Goal: Task Accomplishment & Management: Manage account settings

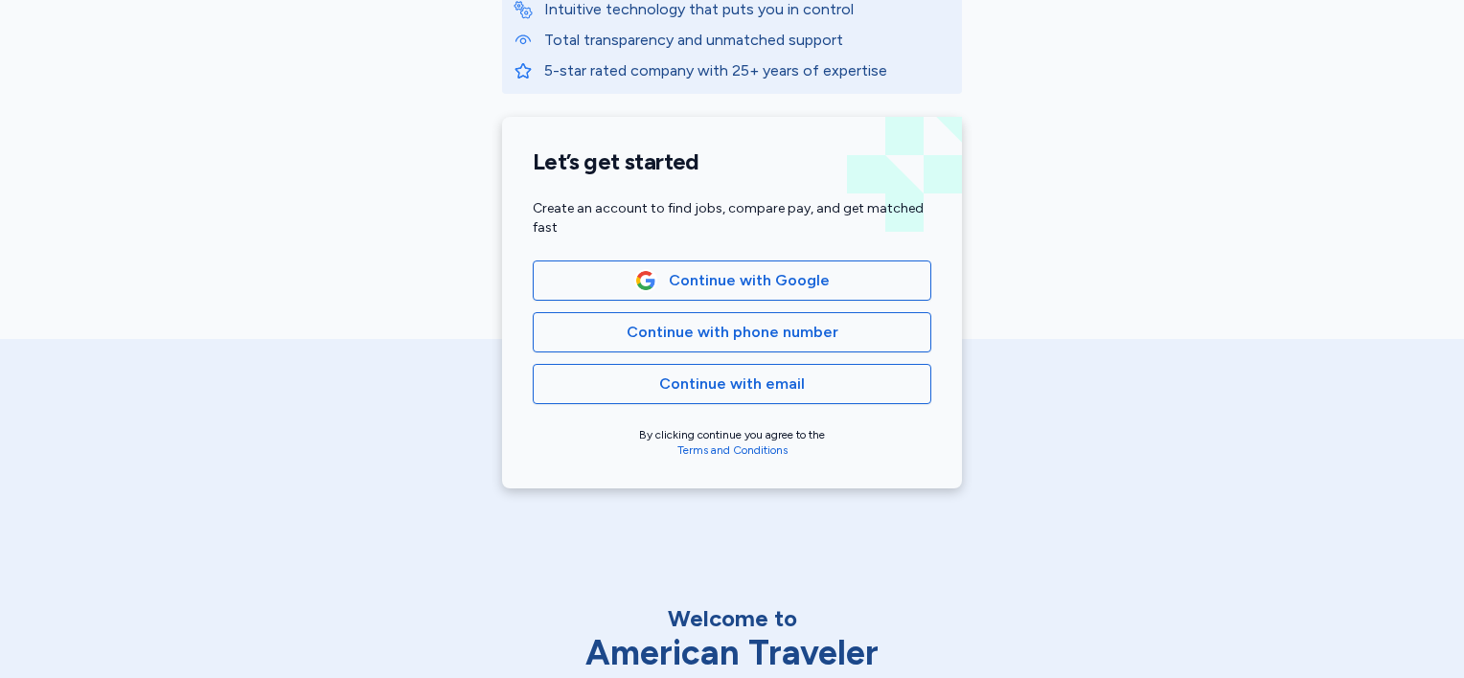
scroll to position [383, 0]
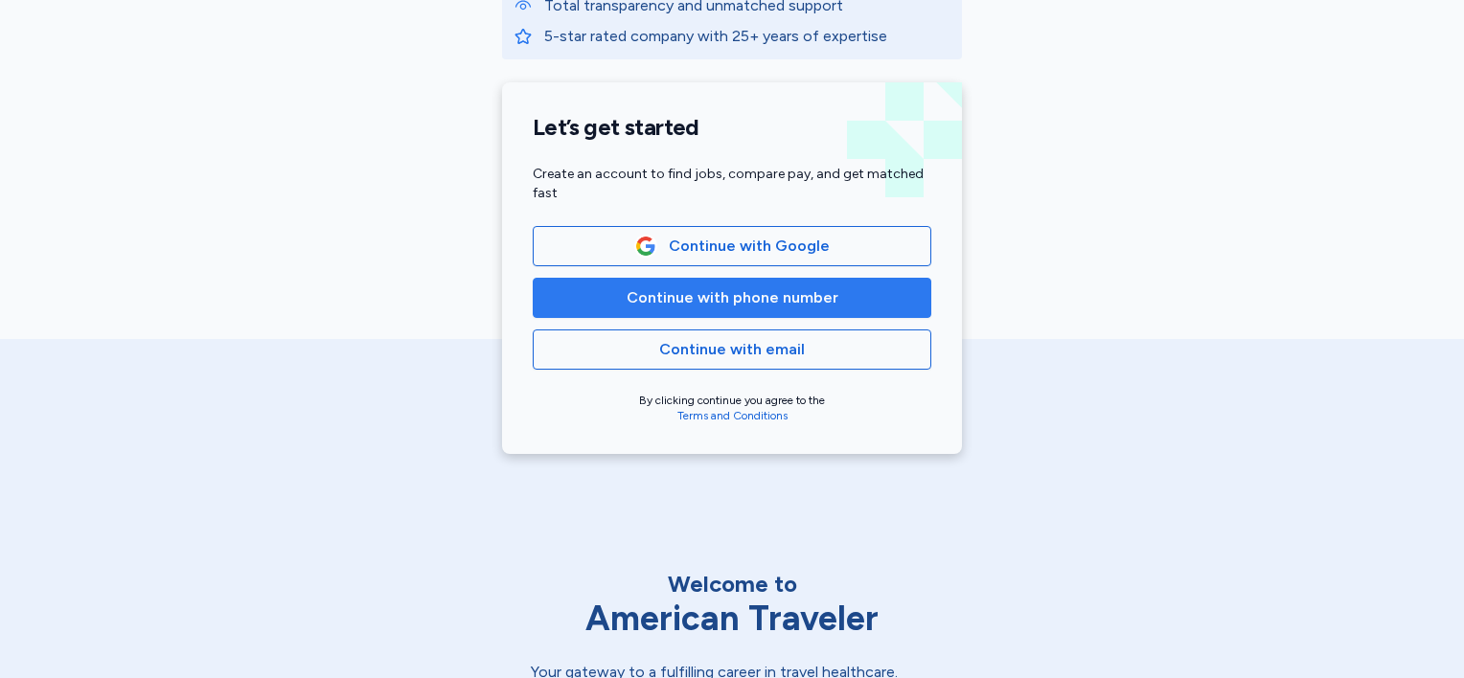
click at [668, 298] on span "Continue with phone number" at bounding box center [732, 297] width 212 height 23
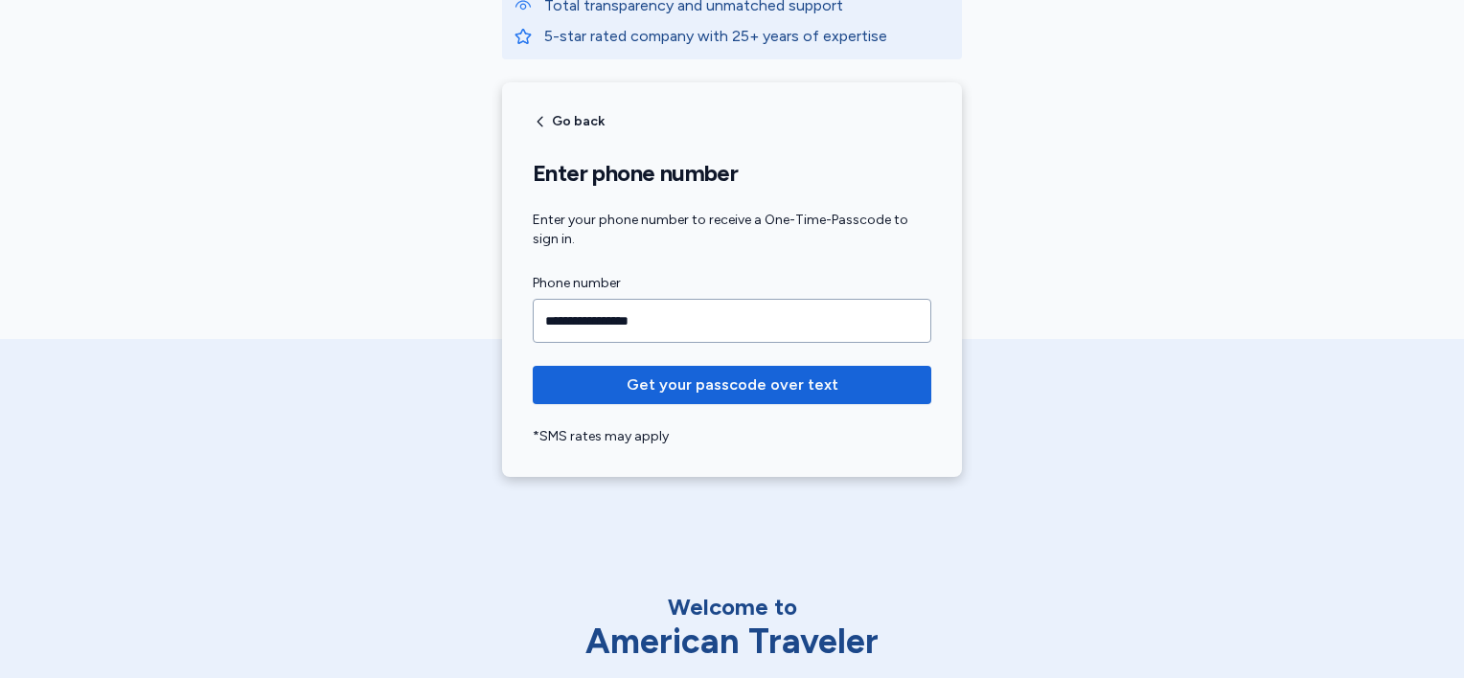
type input "**********"
click at [533, 366] on button "Get your passcode over text" at bounding box center [732, 385] width 398 height 38
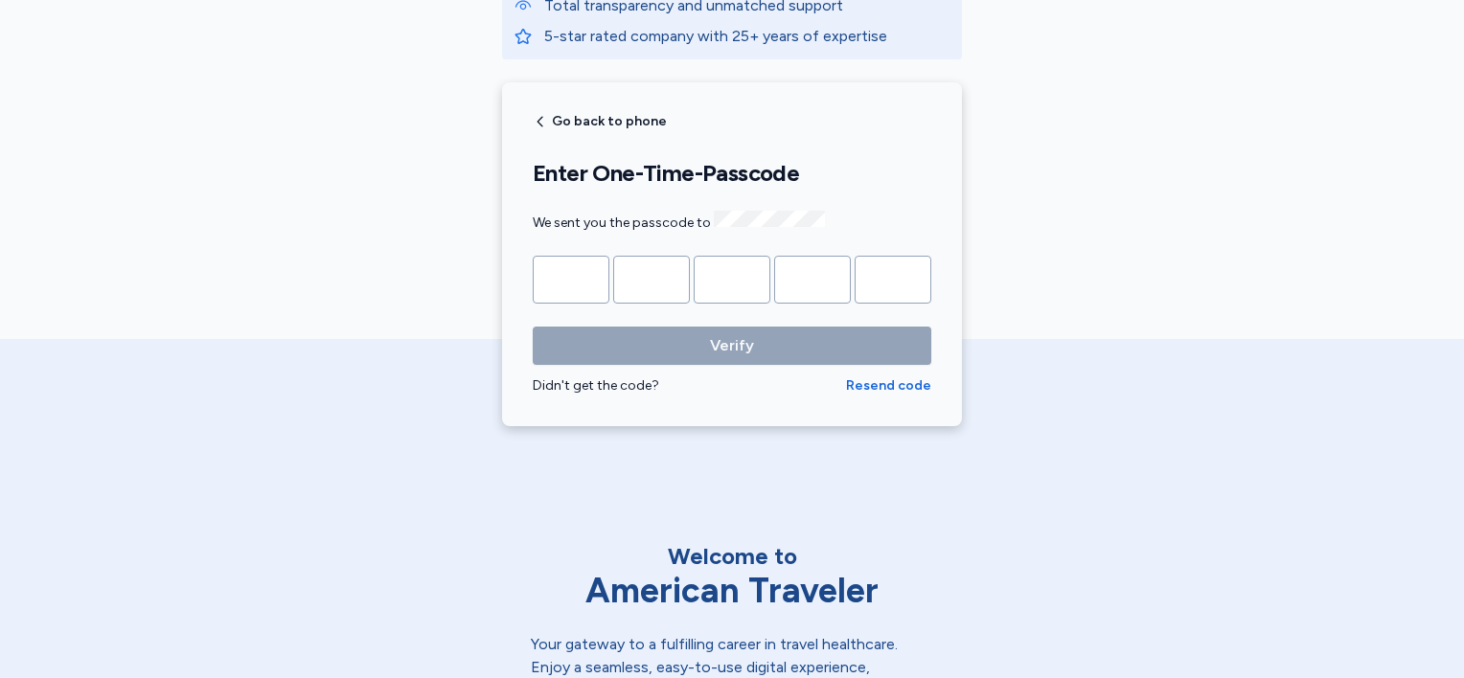
type input "*"
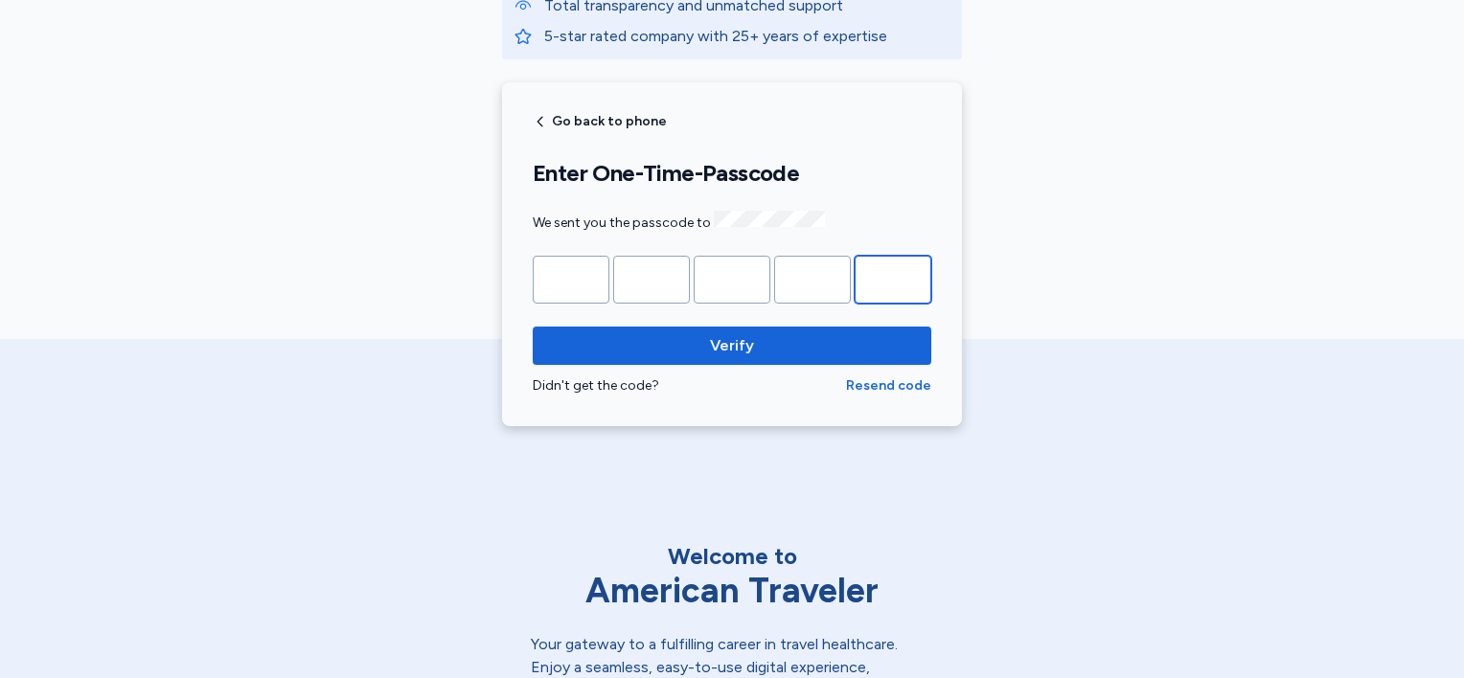
type input "*"
click at [533, 327] on button "Verify" at bounding box center [732, 346] width 398 height 38
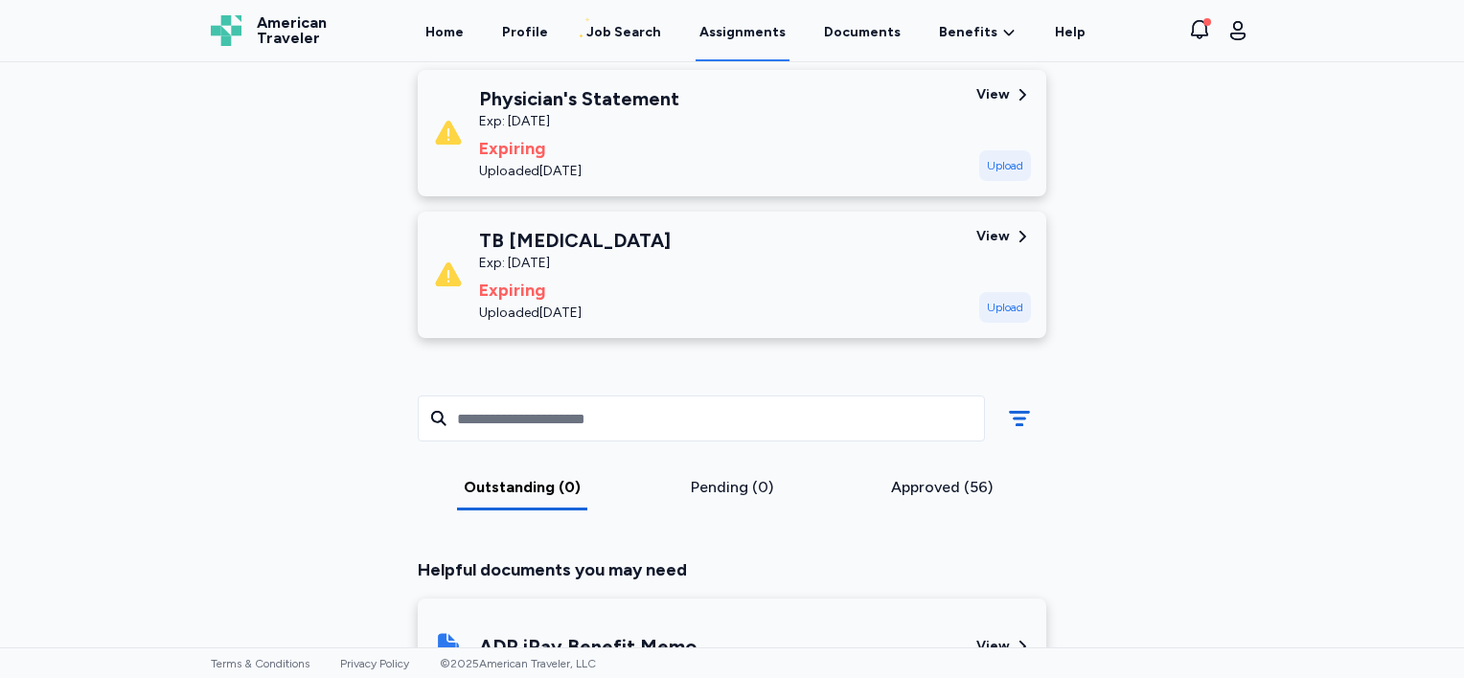
scroll to position [383, 0]
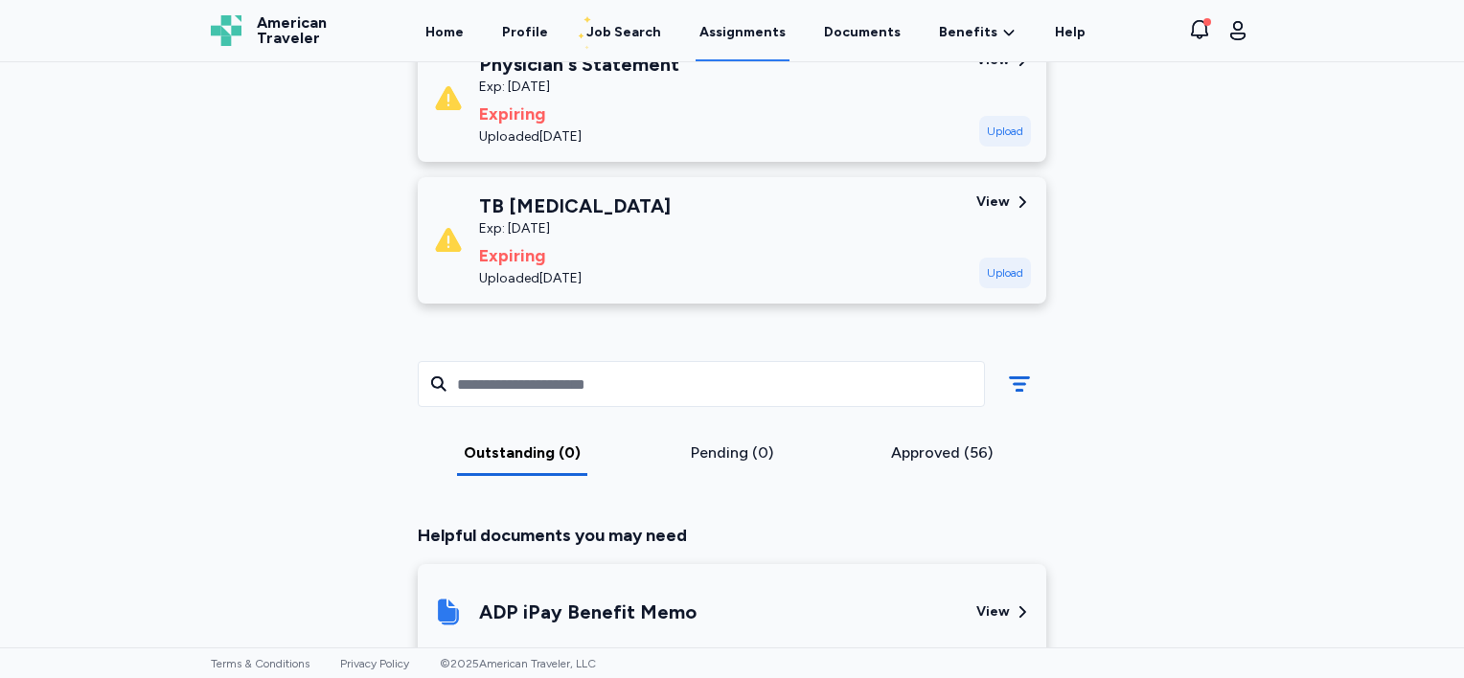
click at [989, 120] on div "Upload" at bounding box center [1005, 131] width 52 height 31
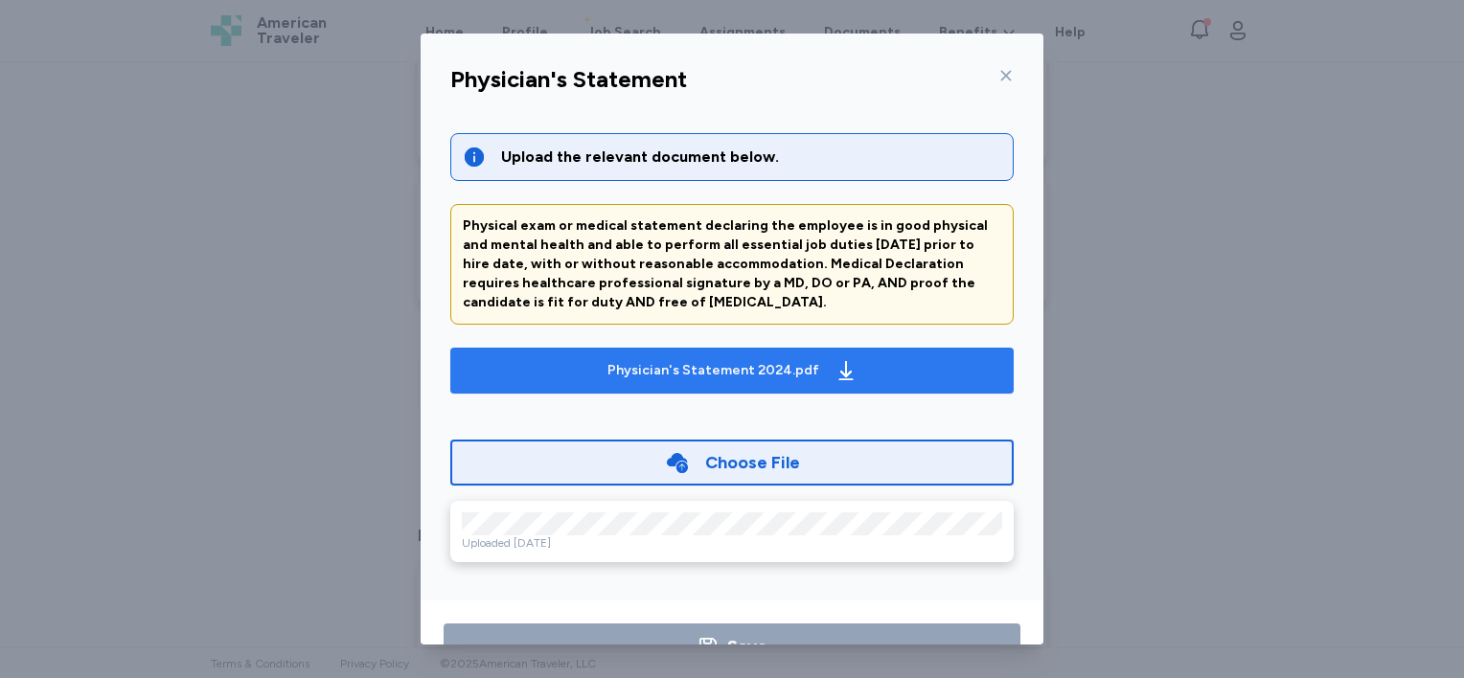
click at [654, 358] on div "Physician's Statement 2024.pdf" at bounding box center [732, 370] width 258 height 31
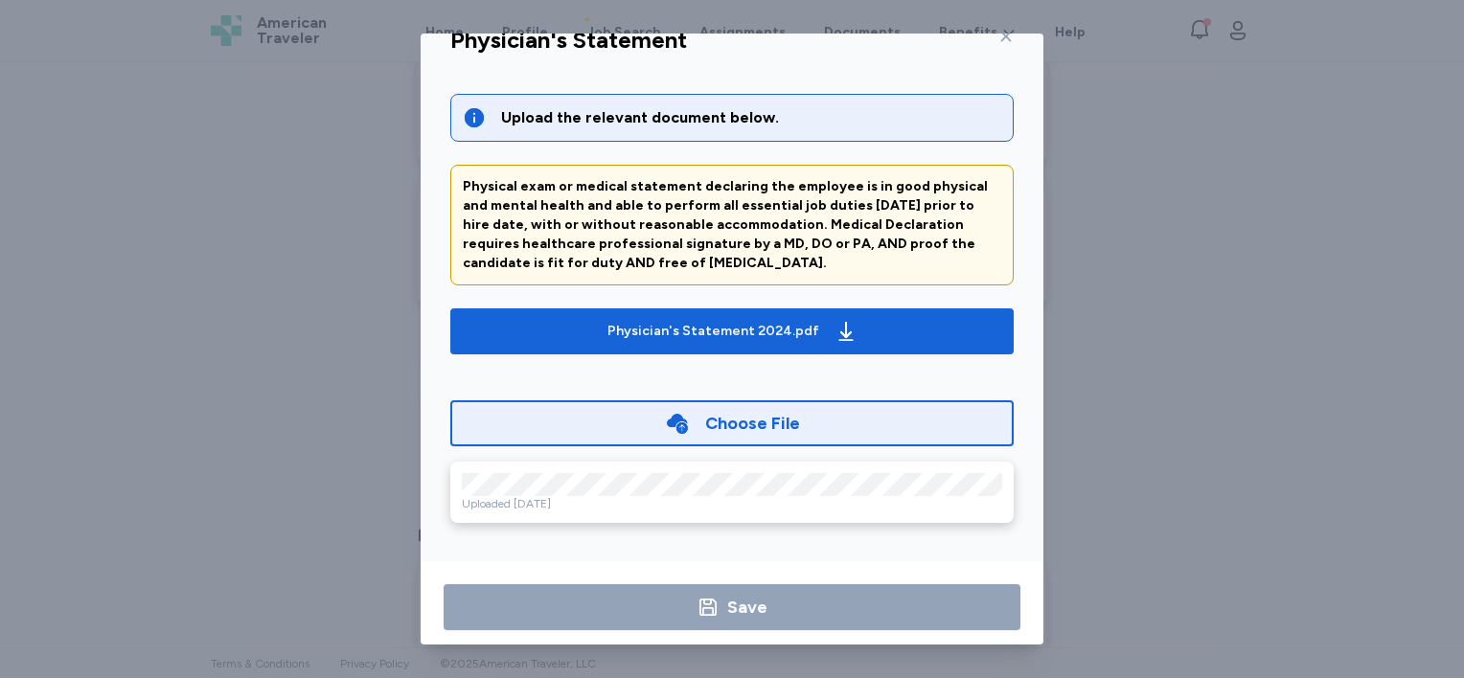
scroll to position [59, 0]
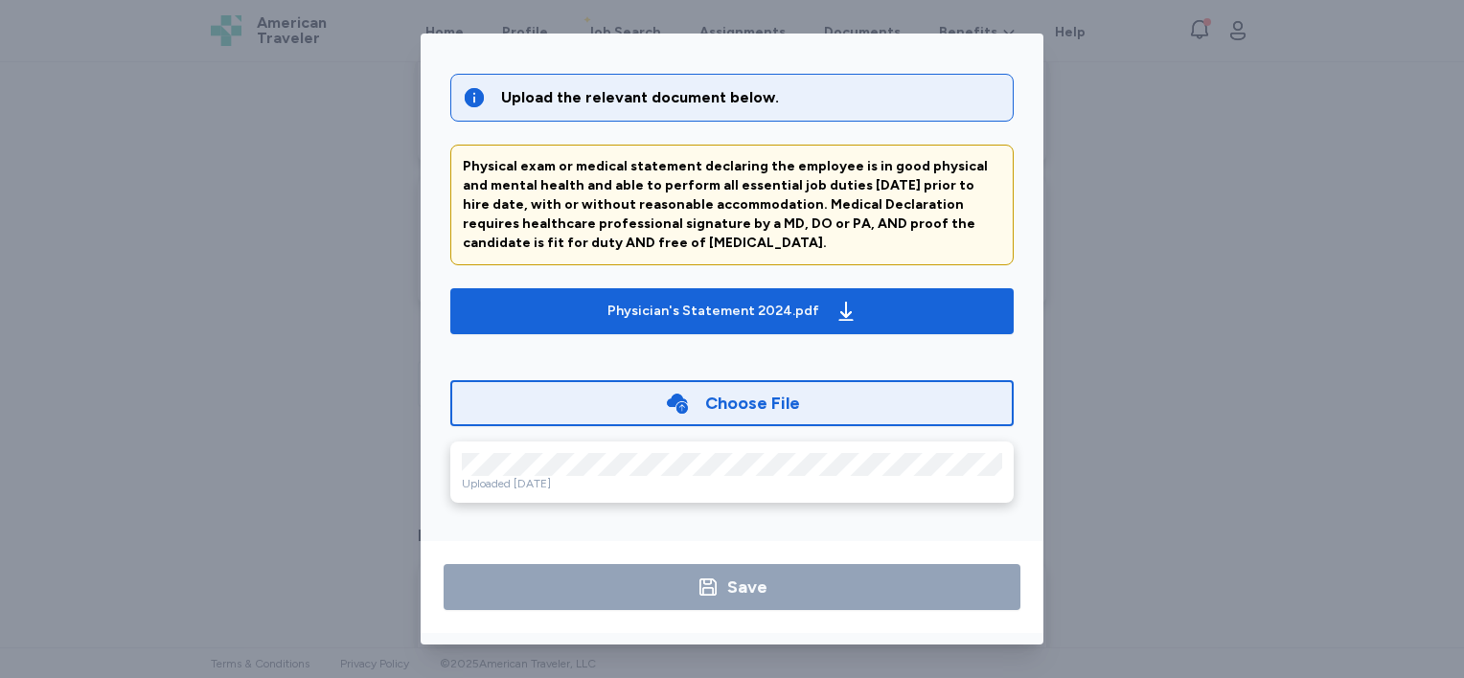
click at [653, 387] on div "Choose File" at bounding box center [731, 403] width 563 height 46
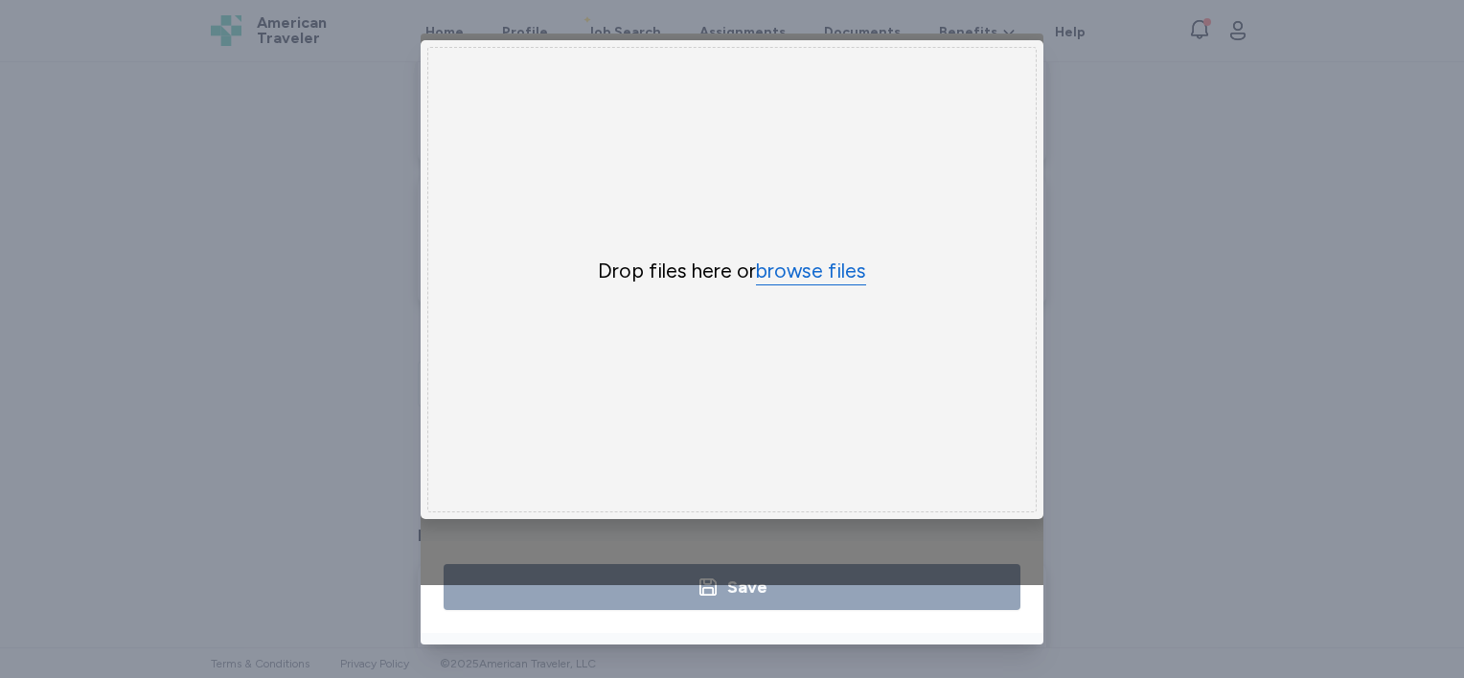
click at [805, 261] on button "browse files" at bounding box center [811, 272] width 110 height 28
drag, startPoint x: 793, startPoint y: 270, endPoint x: 767, endPoint y: 262, distance: 27.0
click at [767, 262] on button "browse files" at bounding box center [811, 272] width 110 height 28
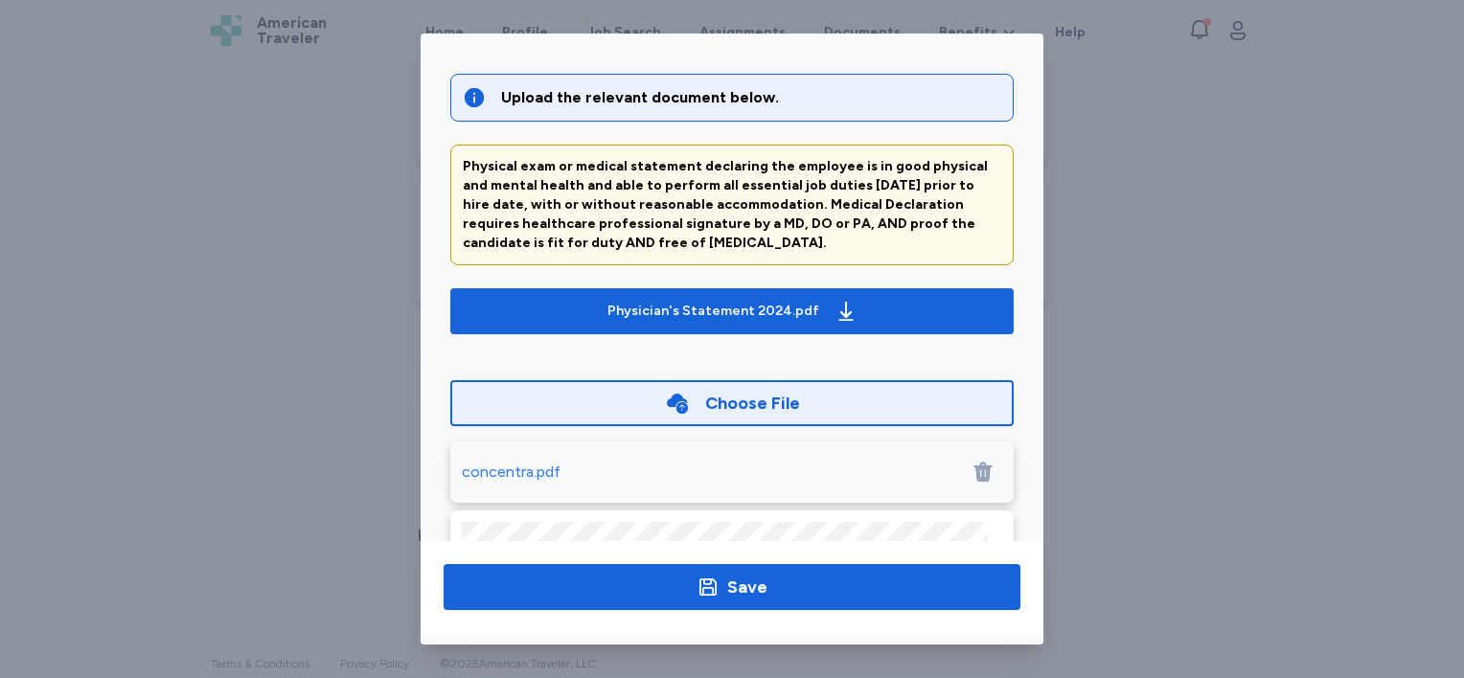
click at [529, 477] on div "concentra.pdf" at bounding box center [511, 472] width 99 height 23
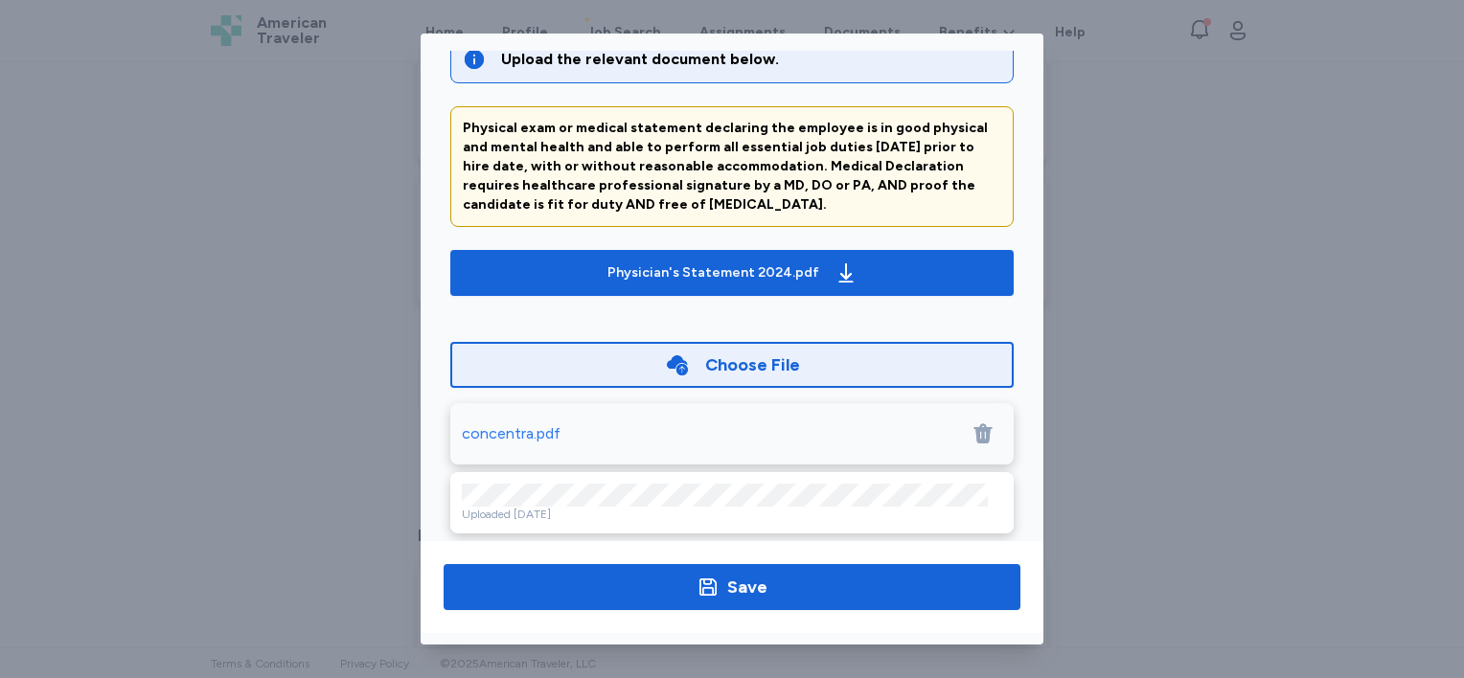
scroll to position [57, 0]
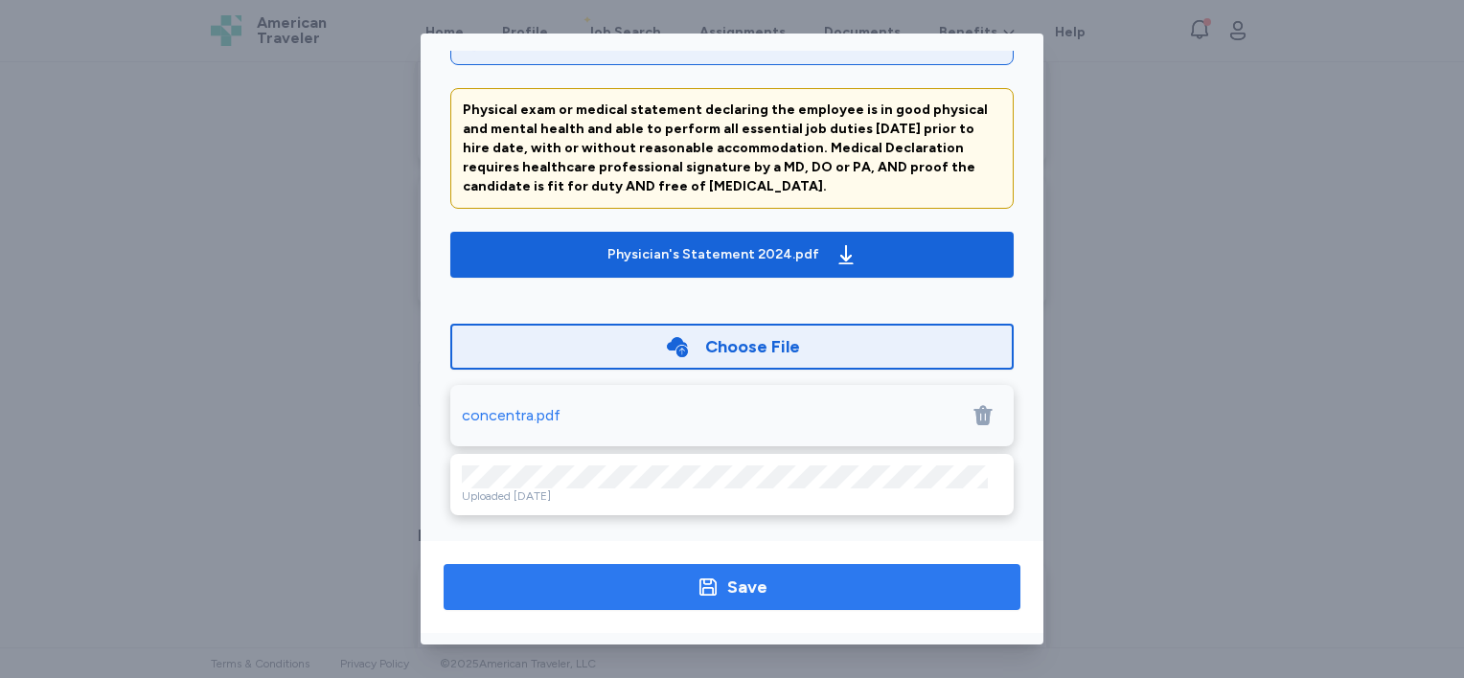
click at [758, 584] on div "Save" at bounding box center [747, 587] width 40 height 27
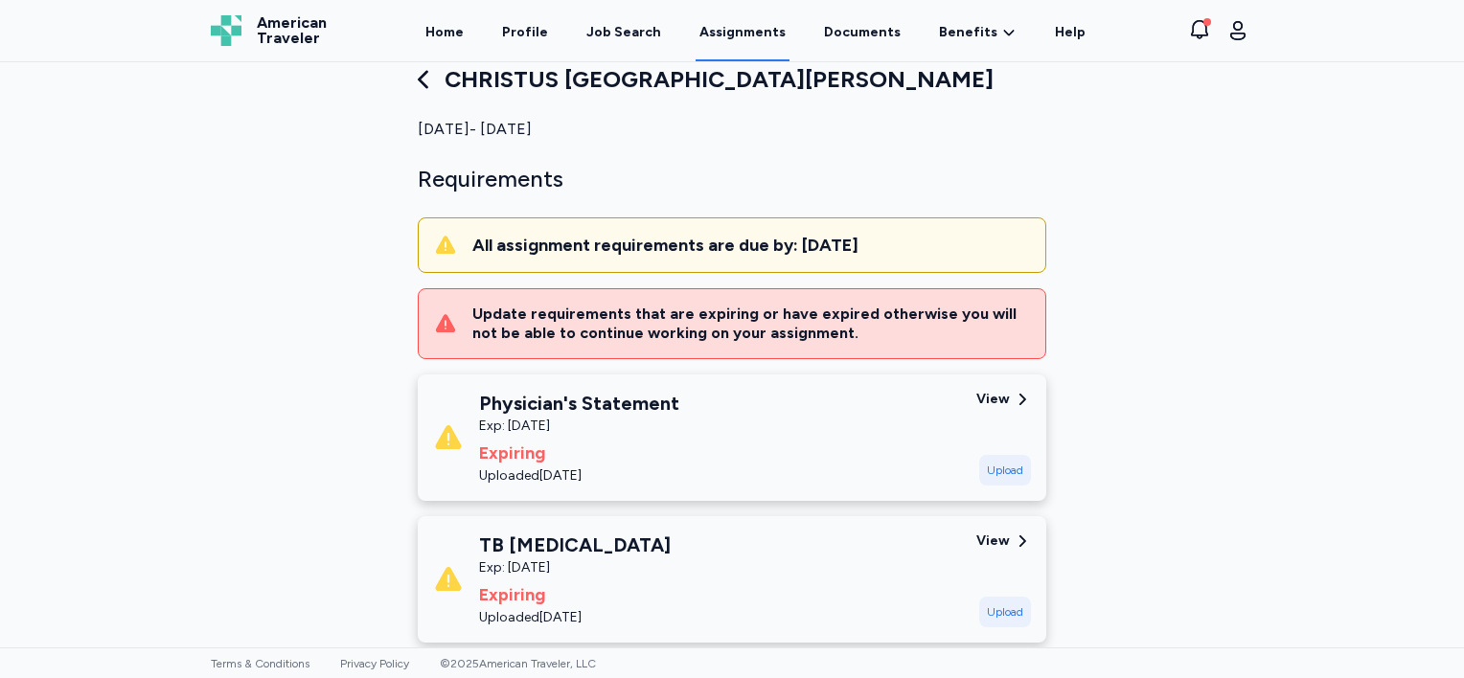
scroll to position [0, 0]
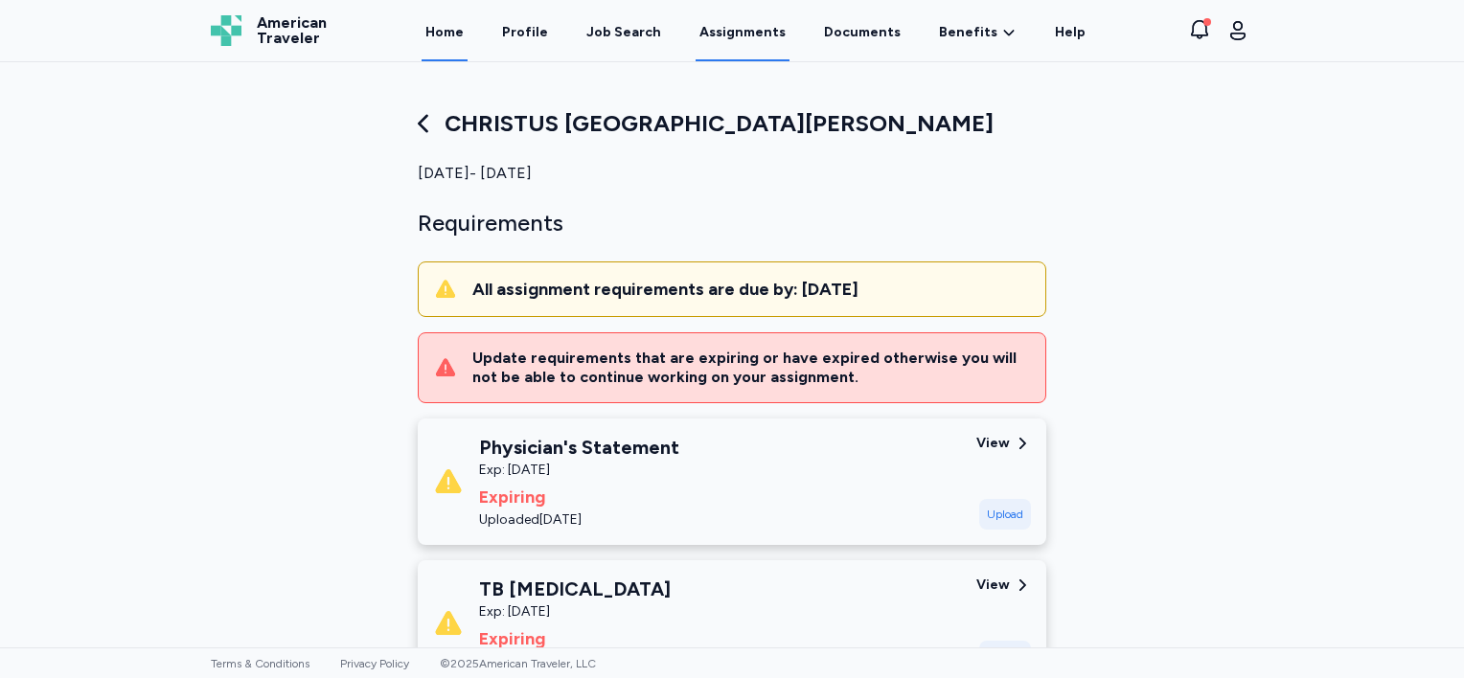
click at [463, 29] on link "Home" at bounding box center [444, 31] width 46 height 59
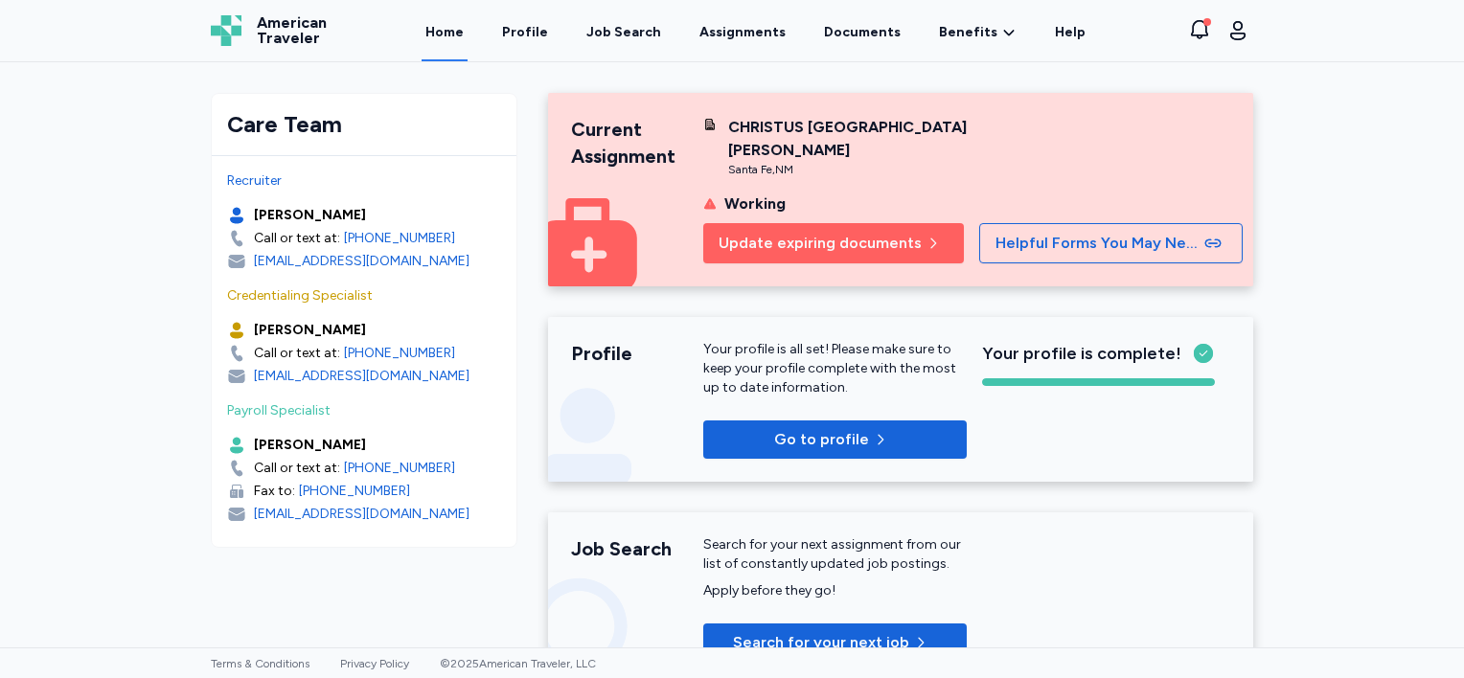
click at [374, 375] on div "[EMAIL_ADDRESS][DOMAIN_NAME]" at bounding box center [362, 376] width 216 height 19
click at [852, 239] on span "Update expiring documents" at bounding box center [819, 243] width 203 height 23
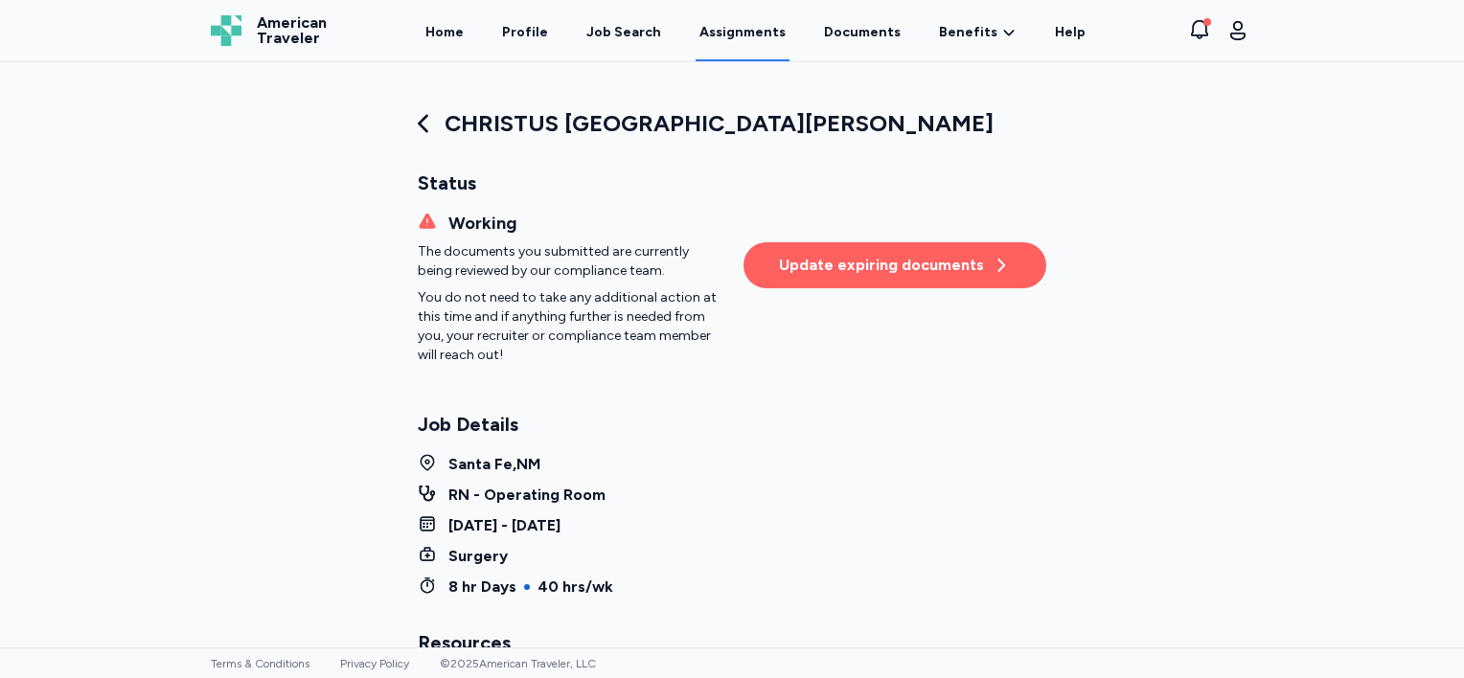
click at [895, 260] on div "Update expiring documents" at bounding box center [895, 265] width 232 height 23
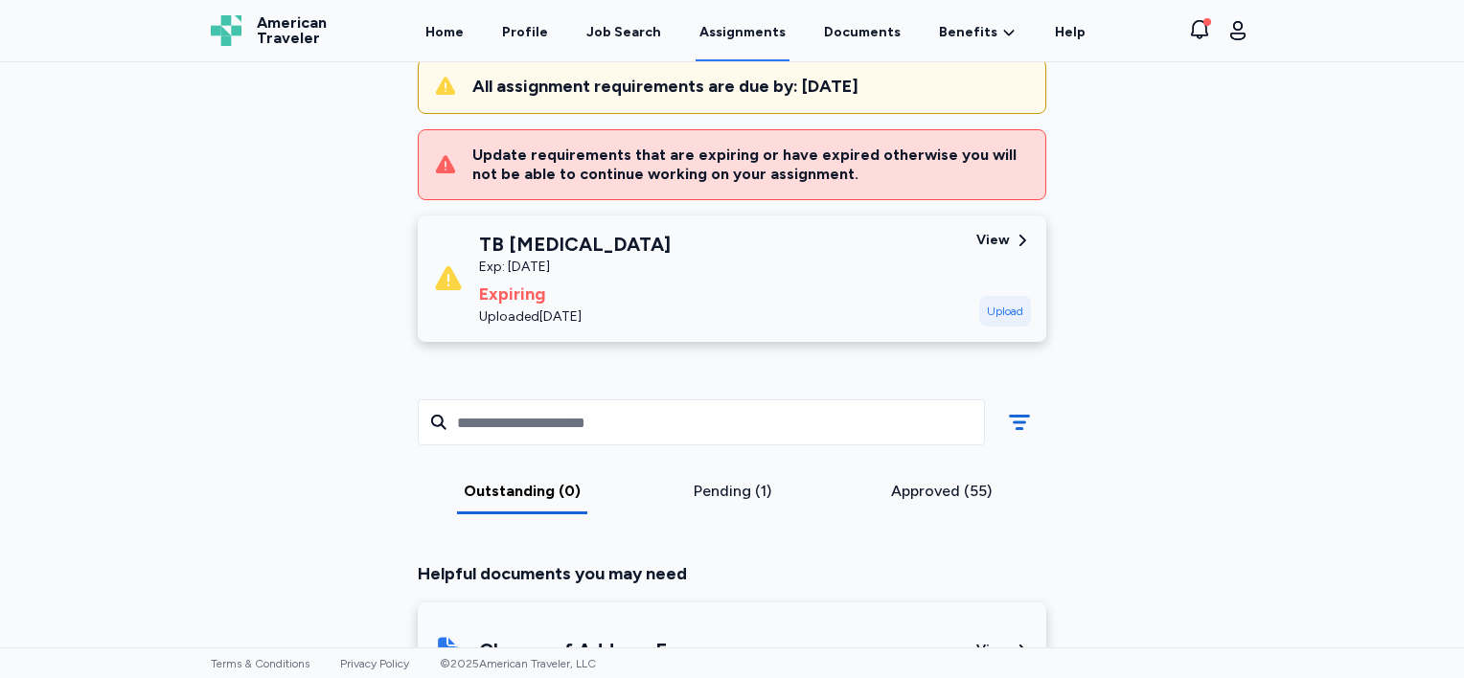
scroll to position [192, 0]
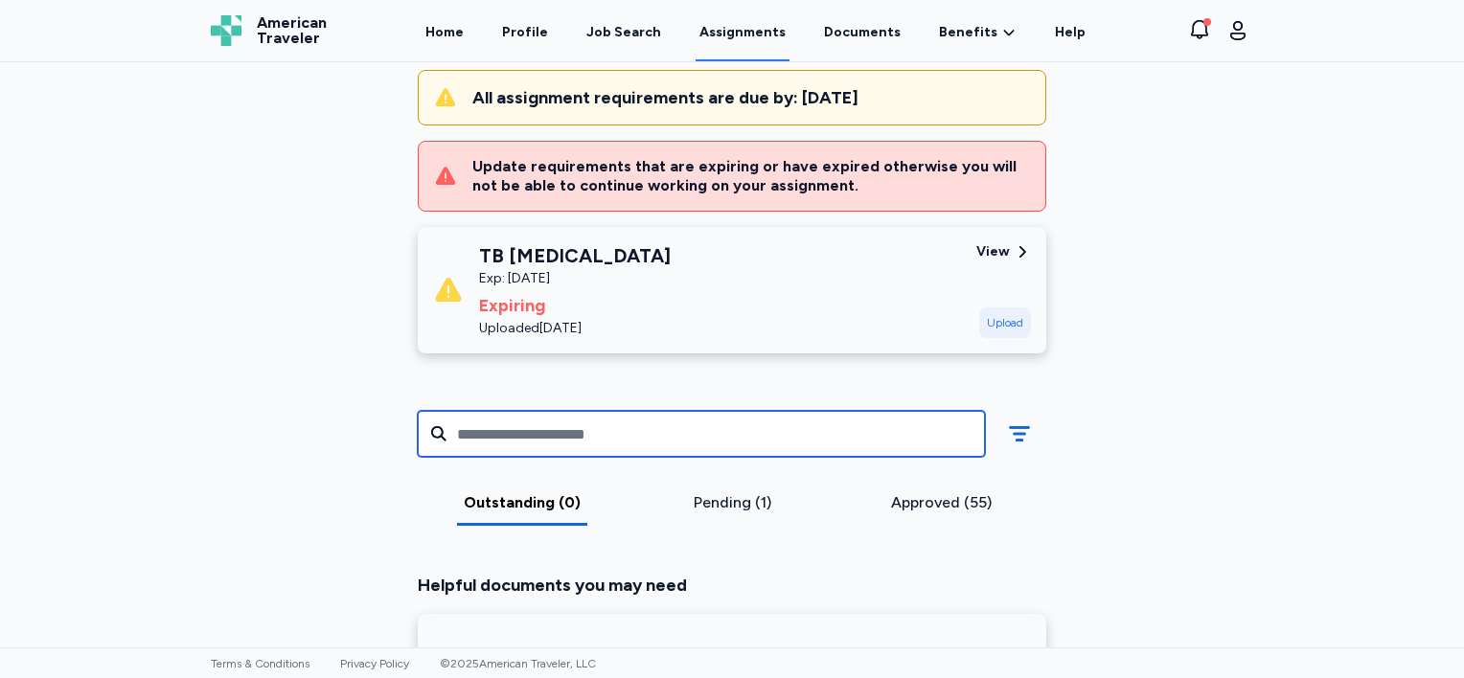
click at [808, 425] on input "text" at bounding box center [701, 434] width 567 height 46
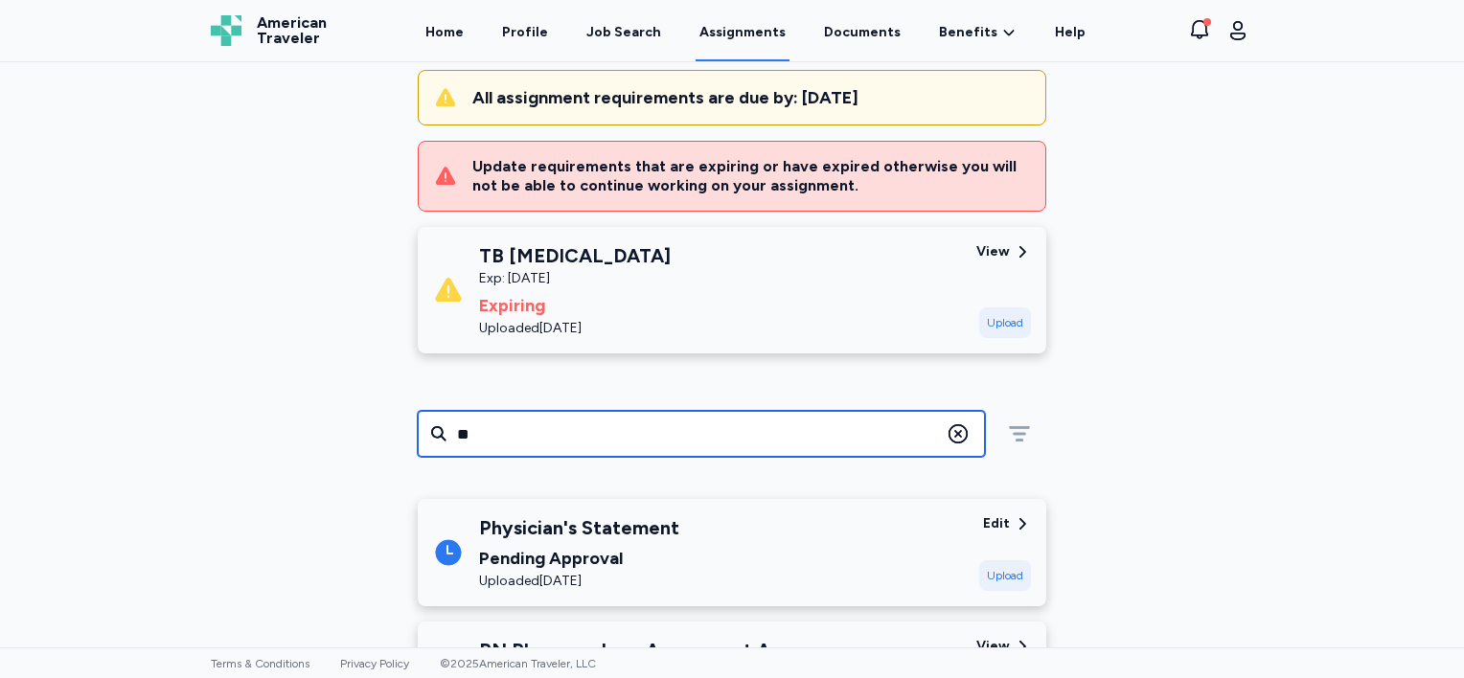
type input "**"
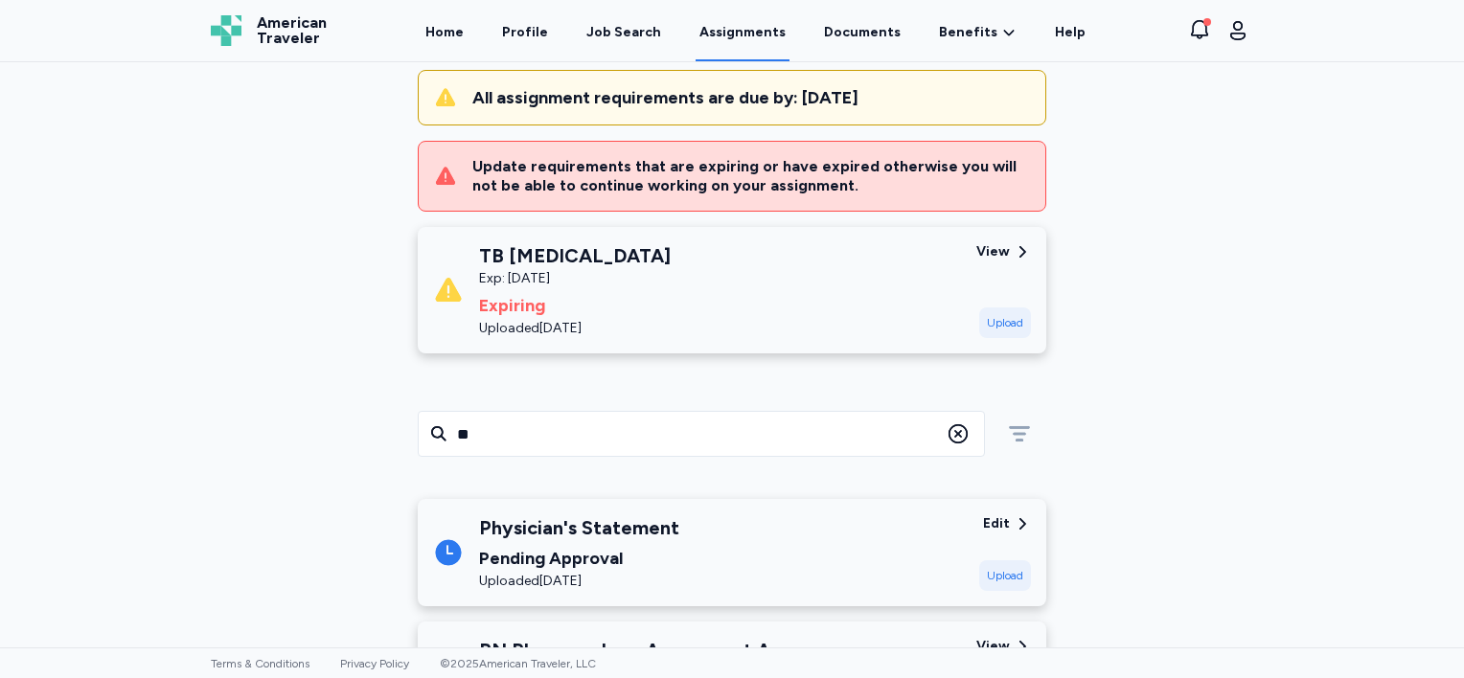
click at [698, 536] on div "Physician's Statement Pending Approval Uploaded [DATE]" at bounding box center [698, 552] width 531 height 77
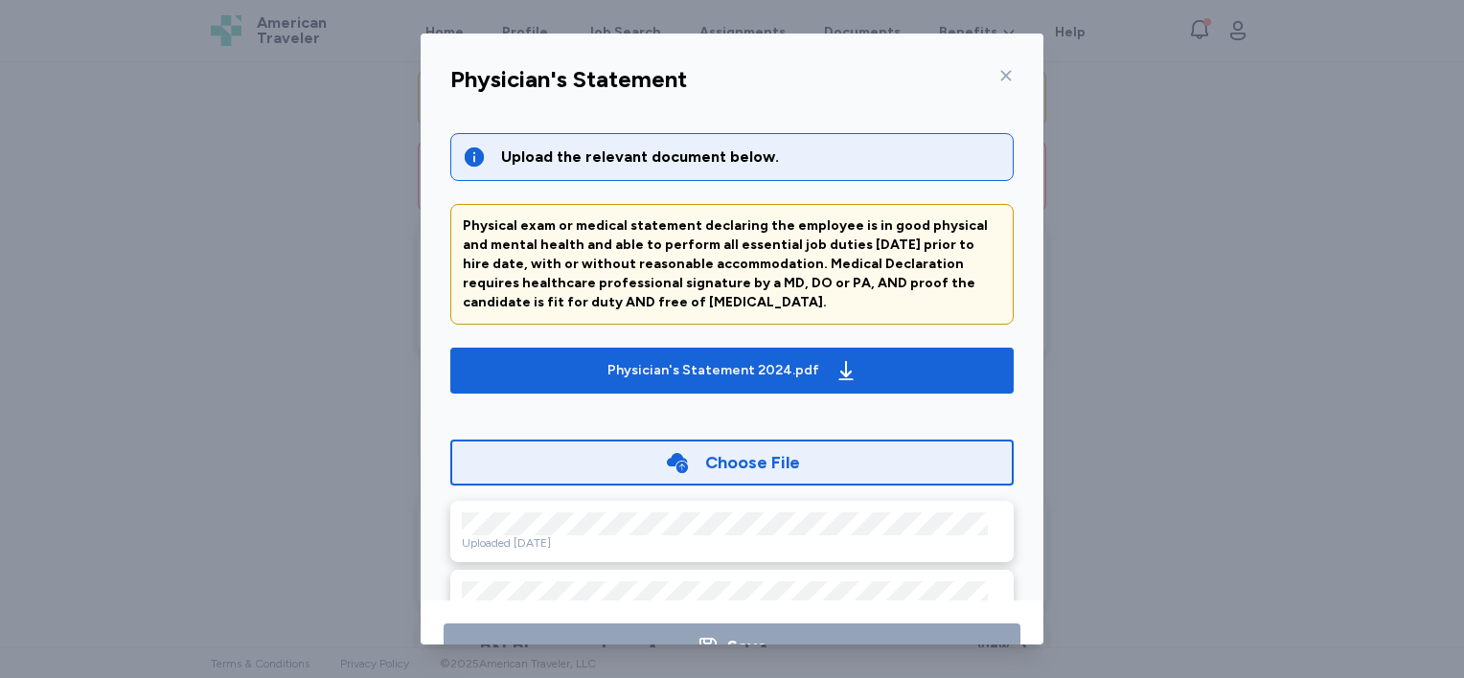
click at [759, 464] on div "Choose File" at bounding box center [752, 462] width 95 height 27
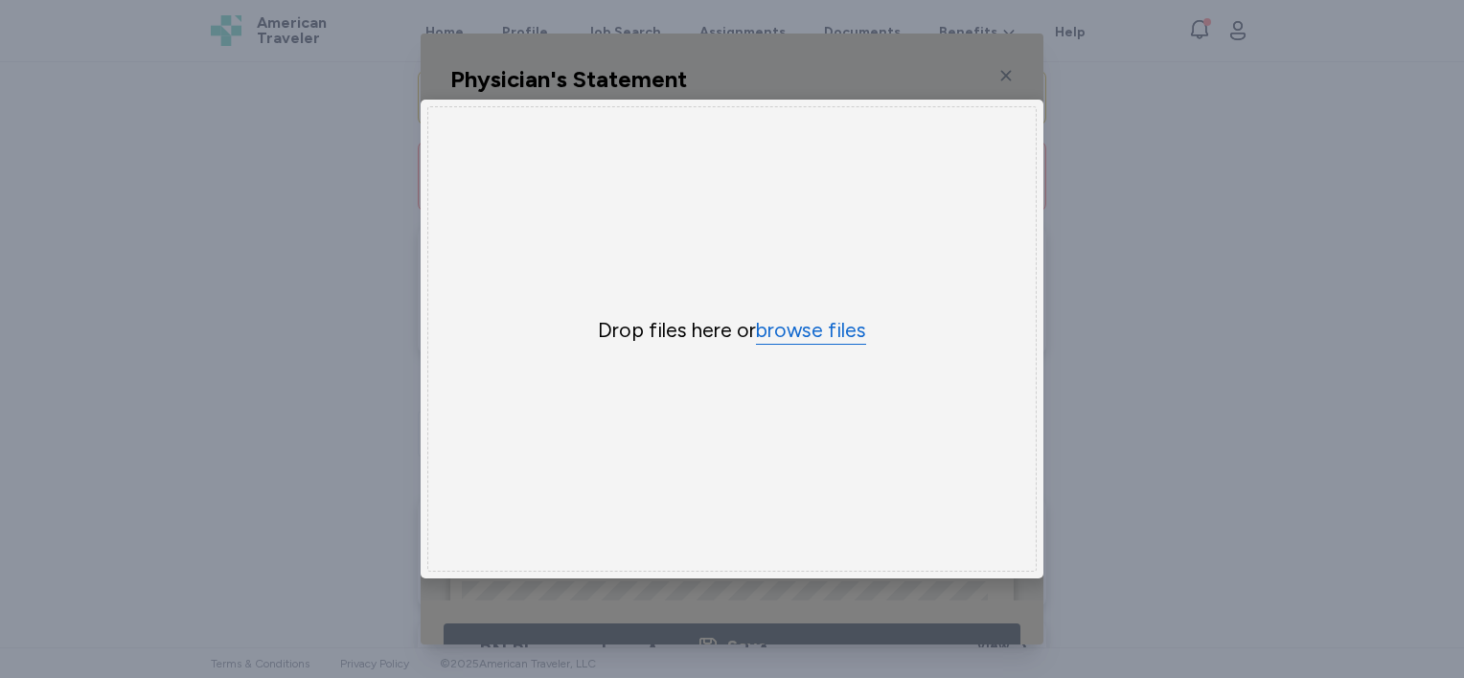
click at [824, 317] on button "browse files" at bounding box center [811, 331] width 110 height 28
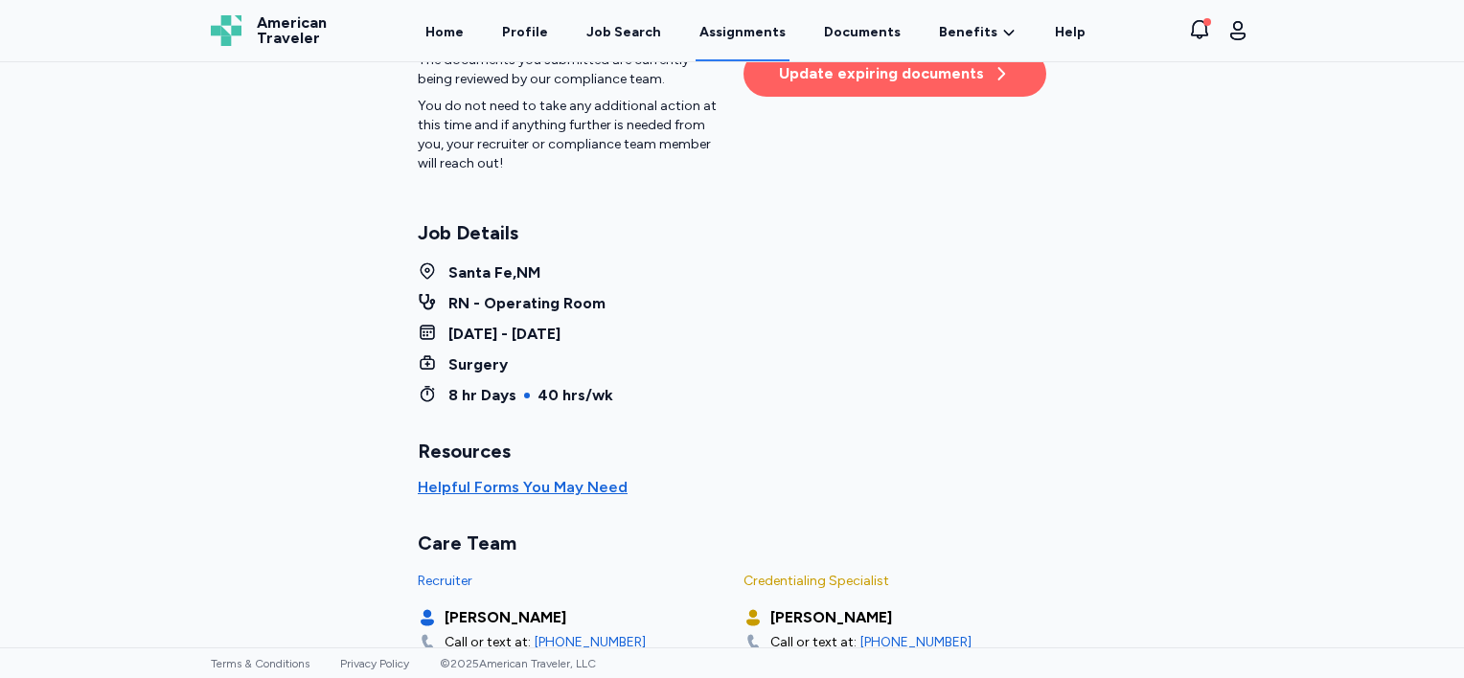
click at [878, 74] on div "Update expiring documents" at bounding box center [895, 73] width 232 height 23
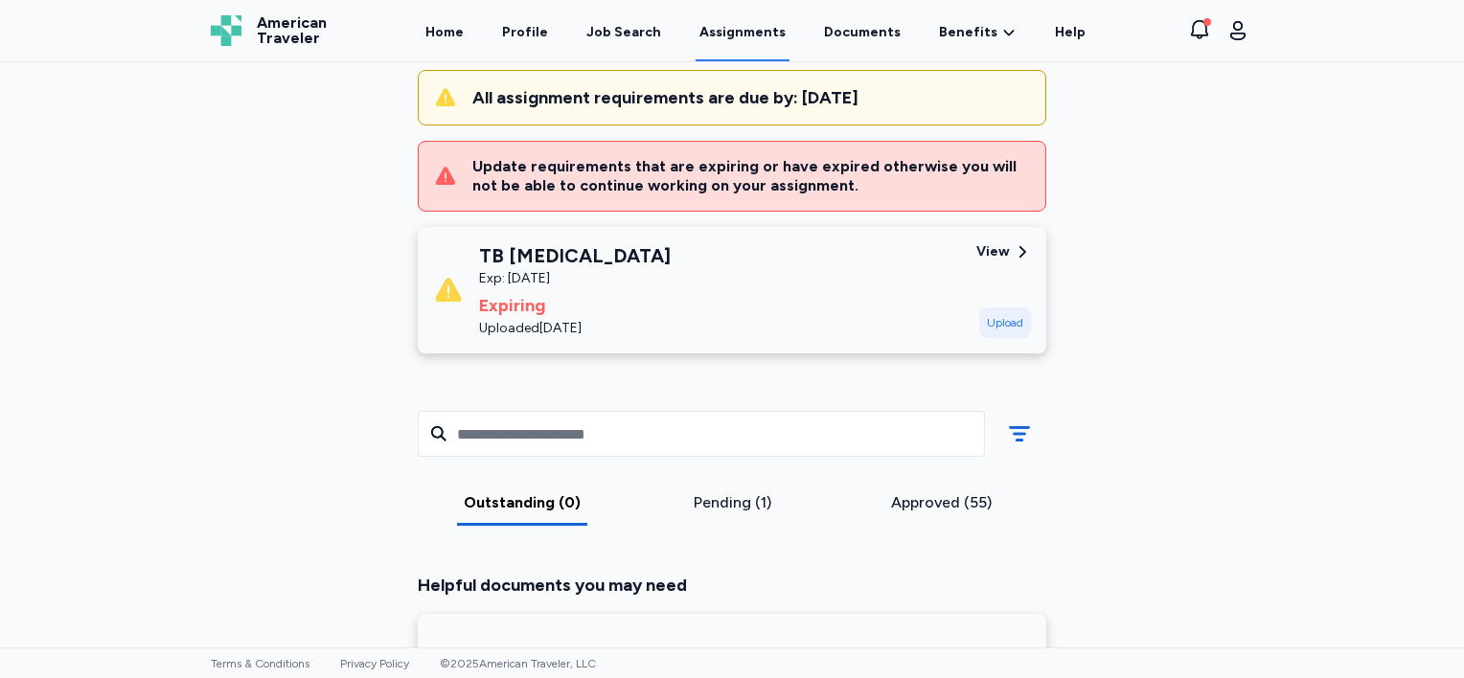
scroll to position [46, 0]
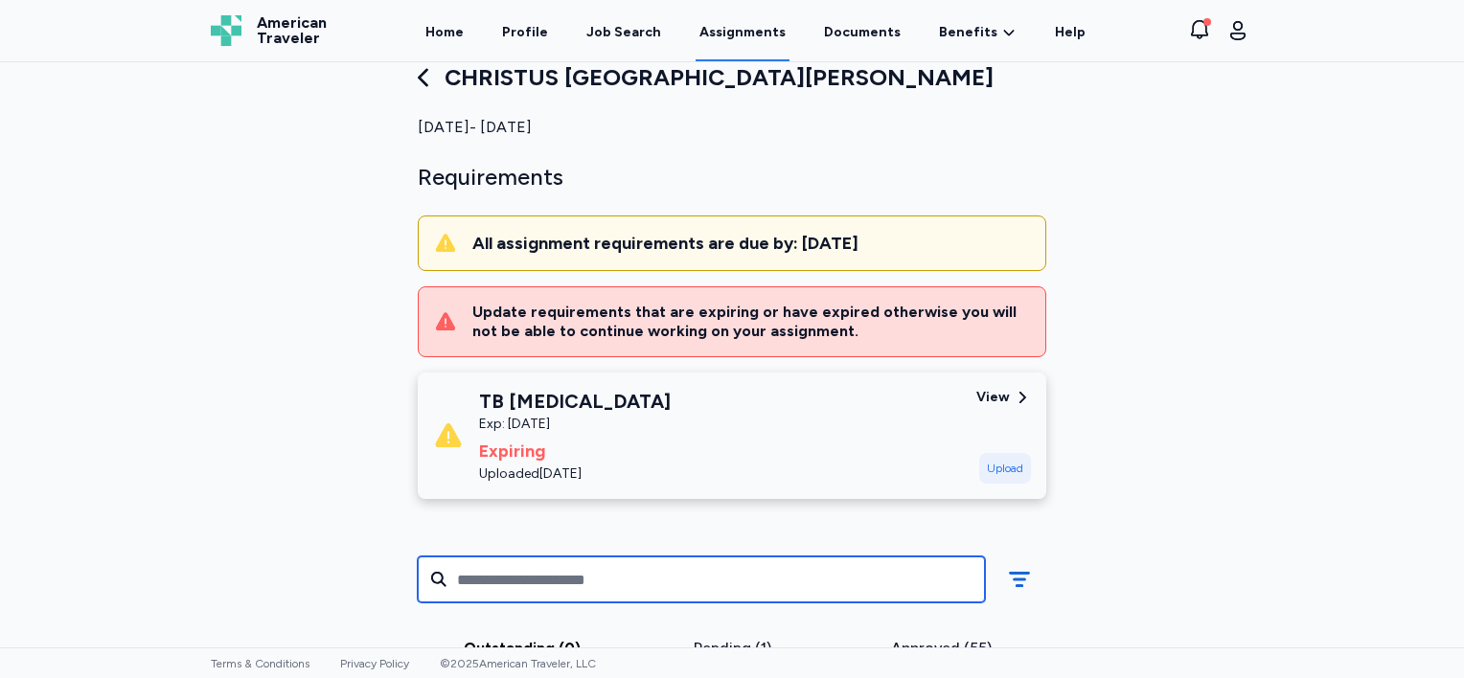
click at [576, 586] on input "text" at bounding box center [701, 580] width 567 height 46
click at [439, 576] on input "****" at bounding box center [701, 580] width 567 height 46
click at [426, 580] on input "***" at bounding box center [701, 580] width 567 height 46
click at [522, 576] on input "***" at bounding box center [701, 580] width 567 height 46
type input "*"
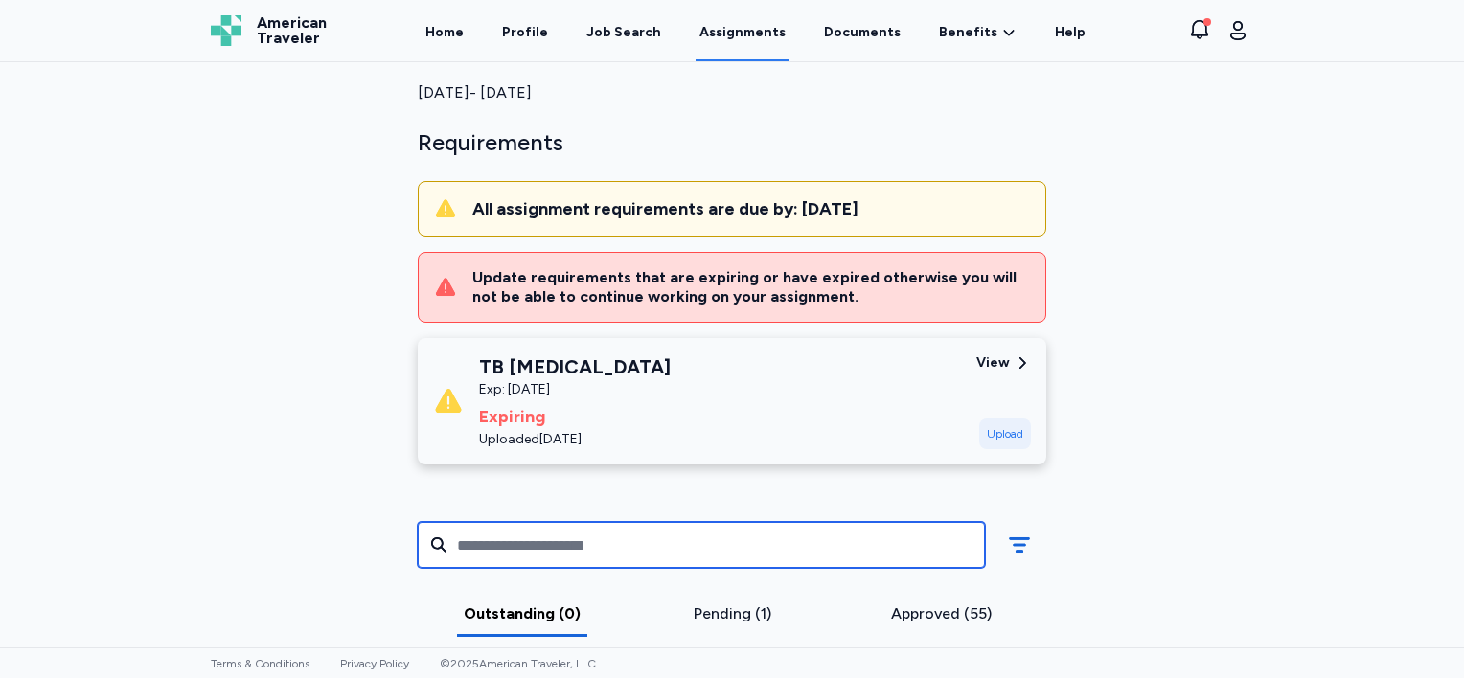
scroll to position [0, 0]
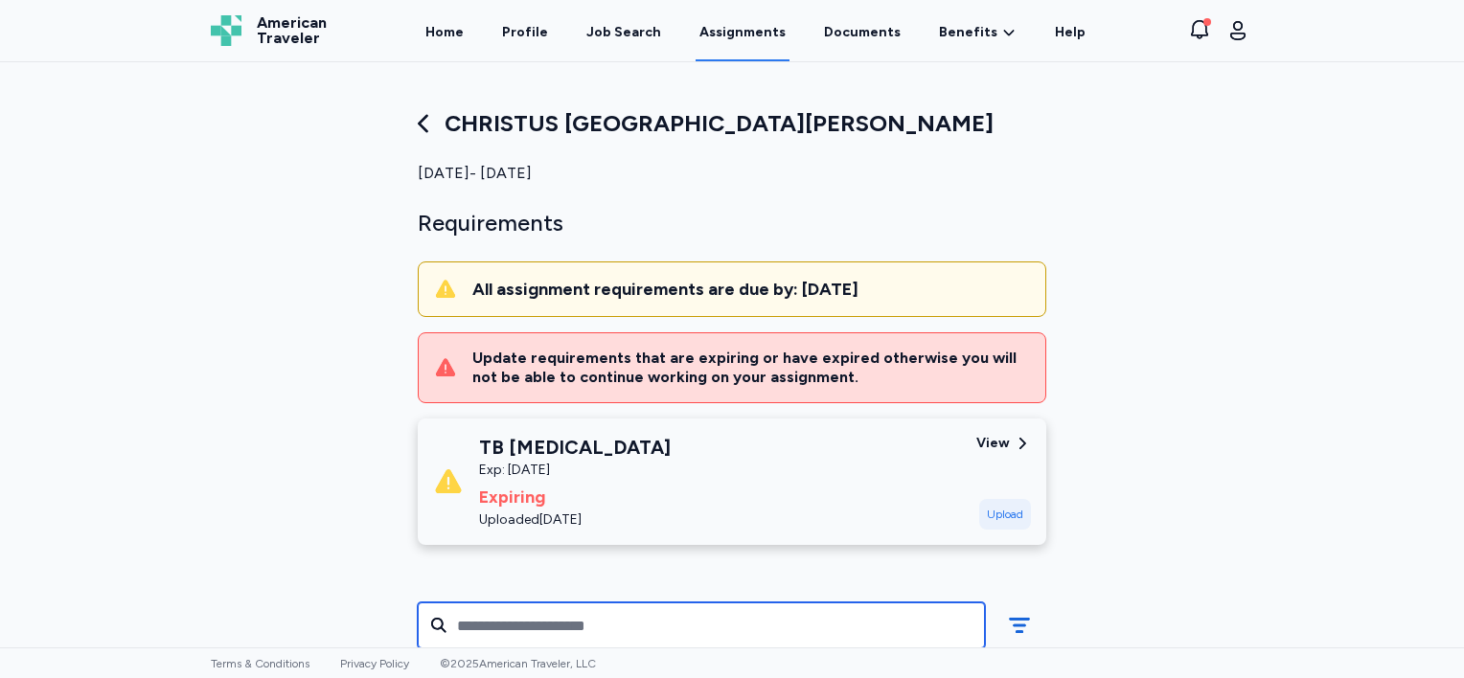
click at [429, 625] on input "text" at bounding box center [701, 625] width 567 height 46
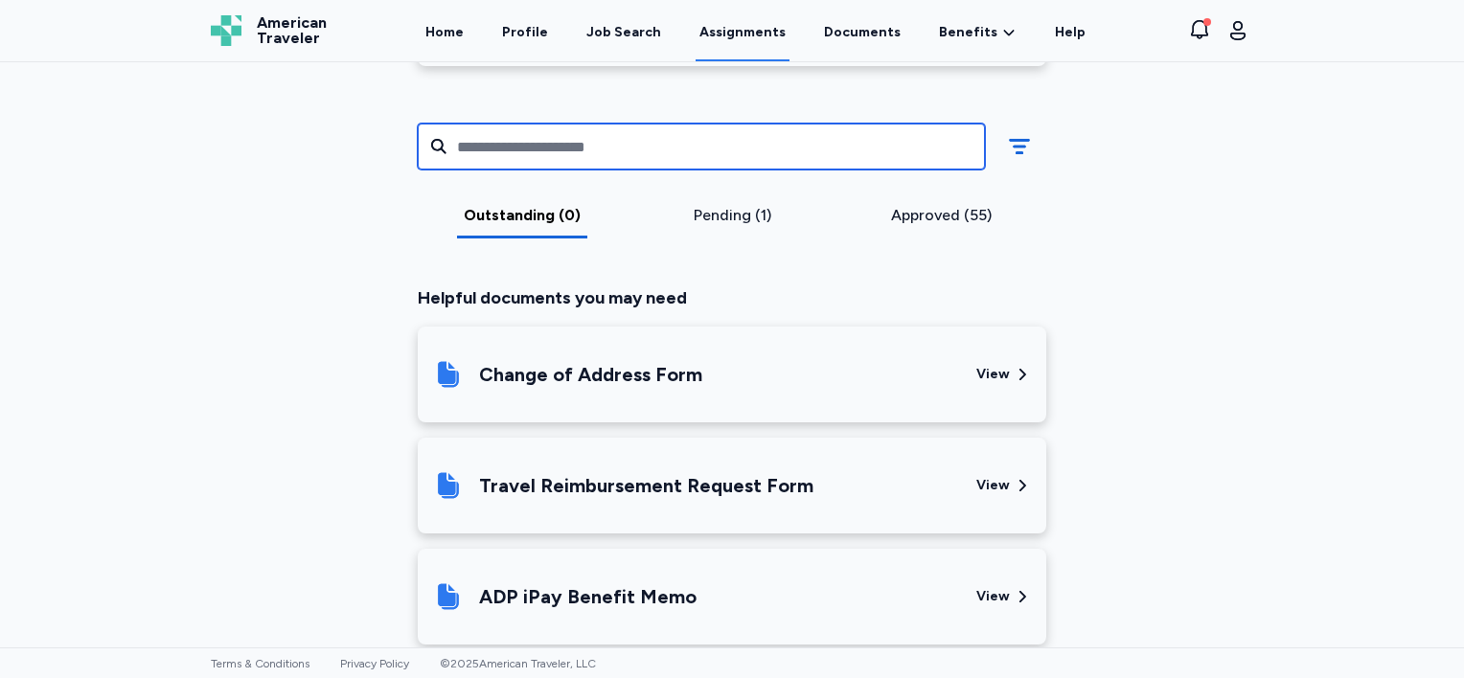
scroll to position [192, 0]
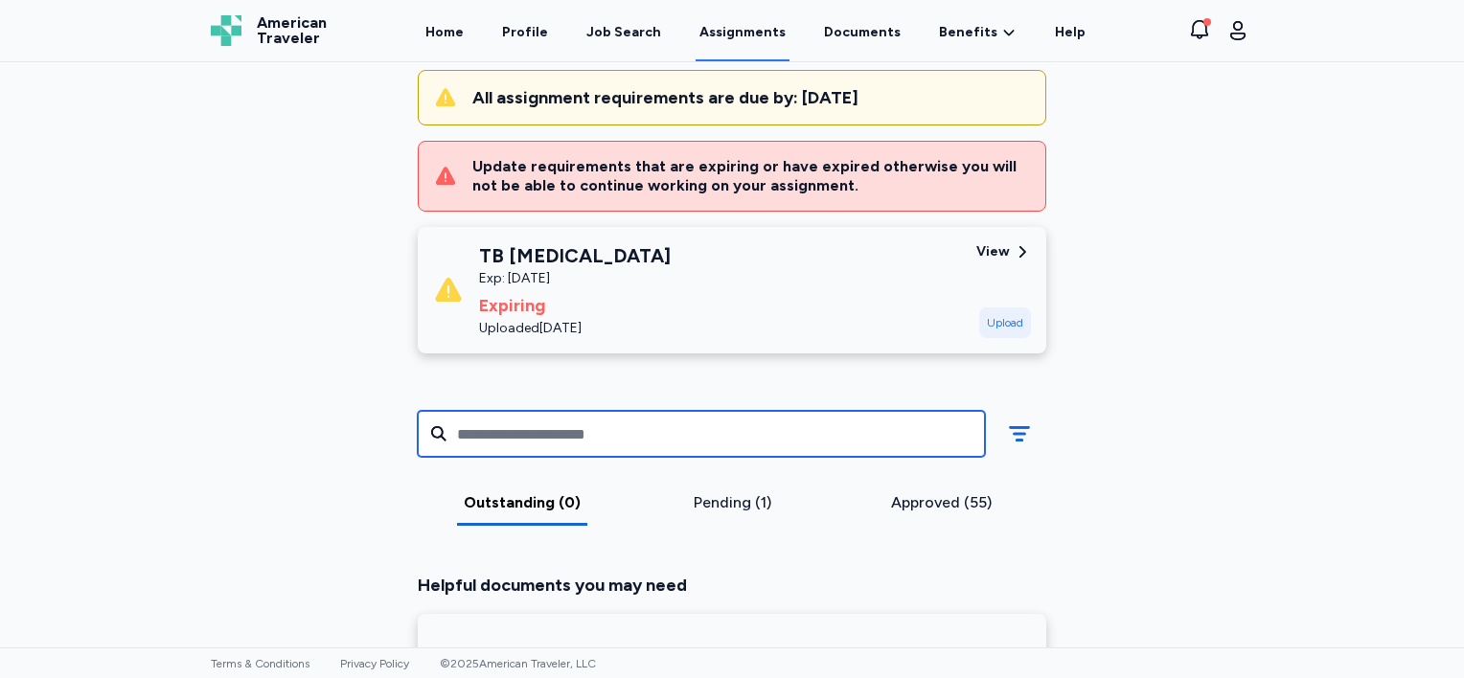
click at [465, 429] on input "text" at bounding box center [701, 434] width 567 height 46
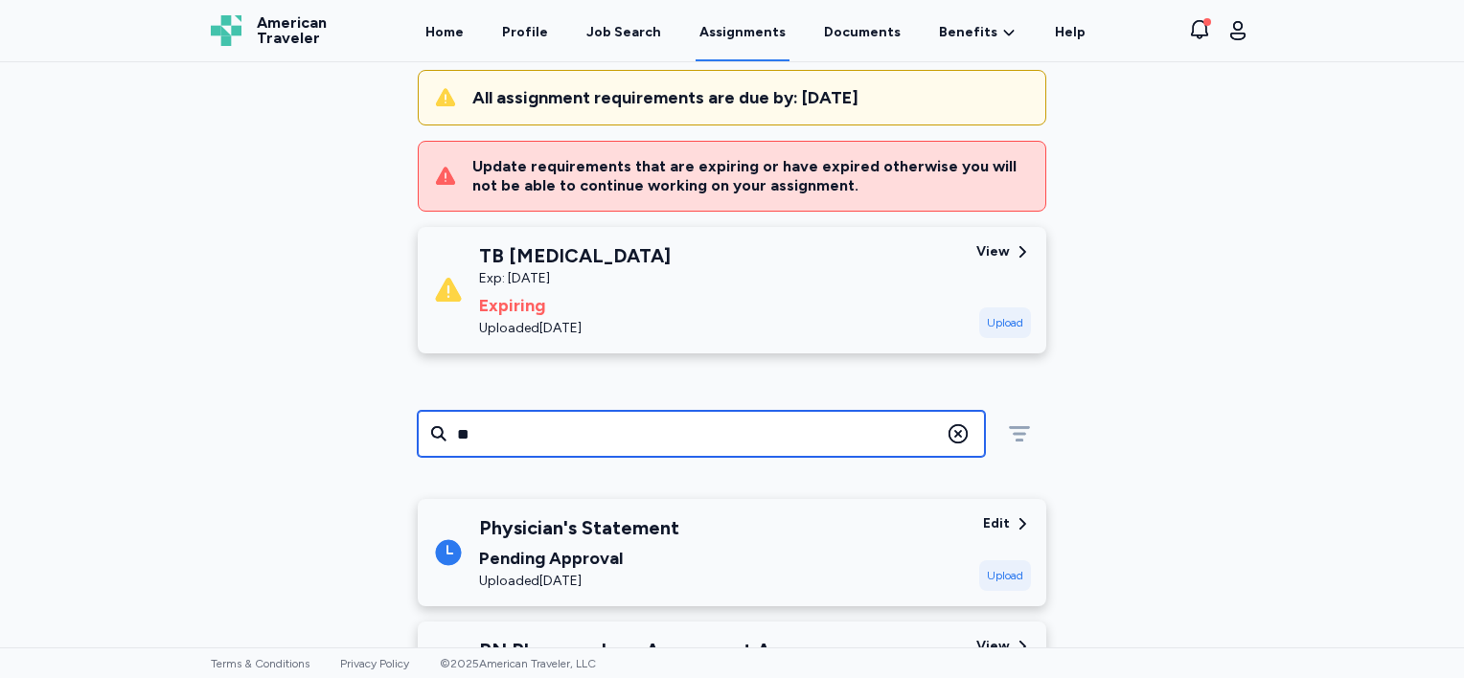
type input "**"
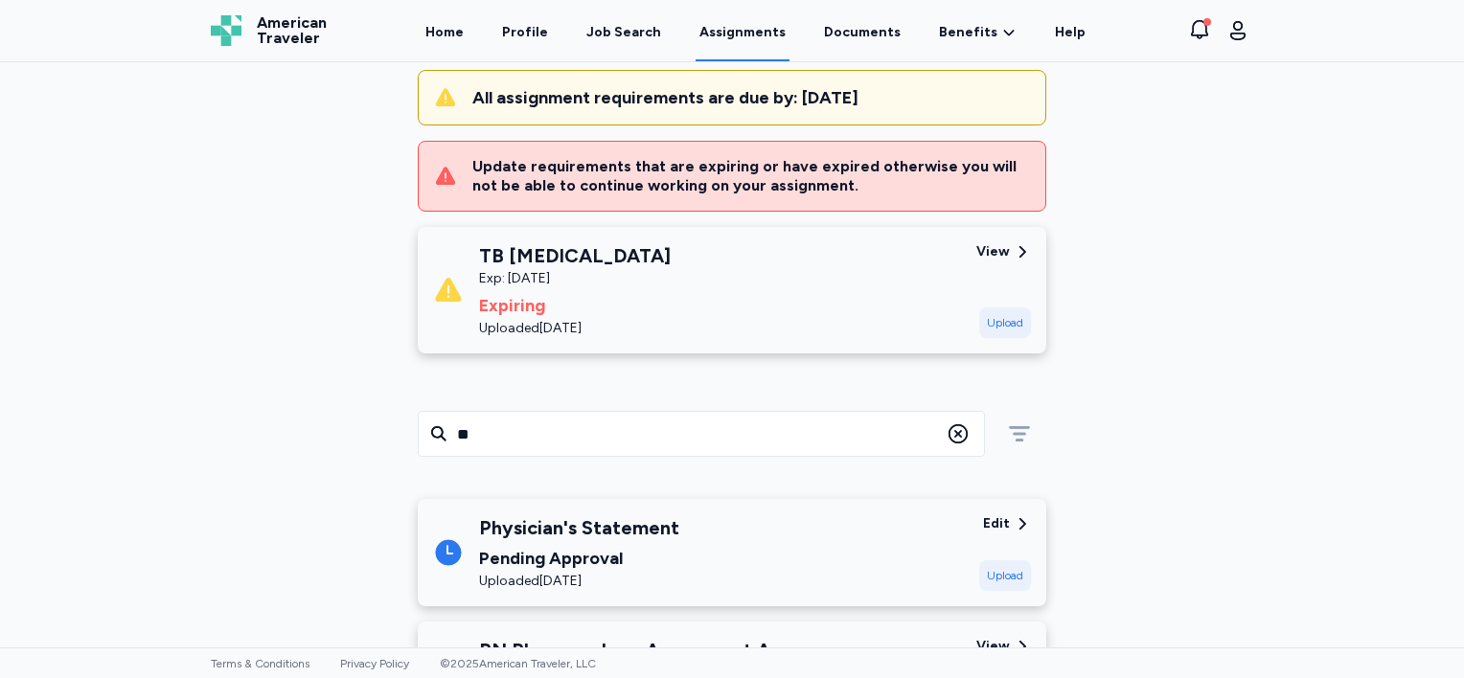
click at [613, 528] on div "Physician's Statement" at bounding box center [579, 527] width 200 height 27
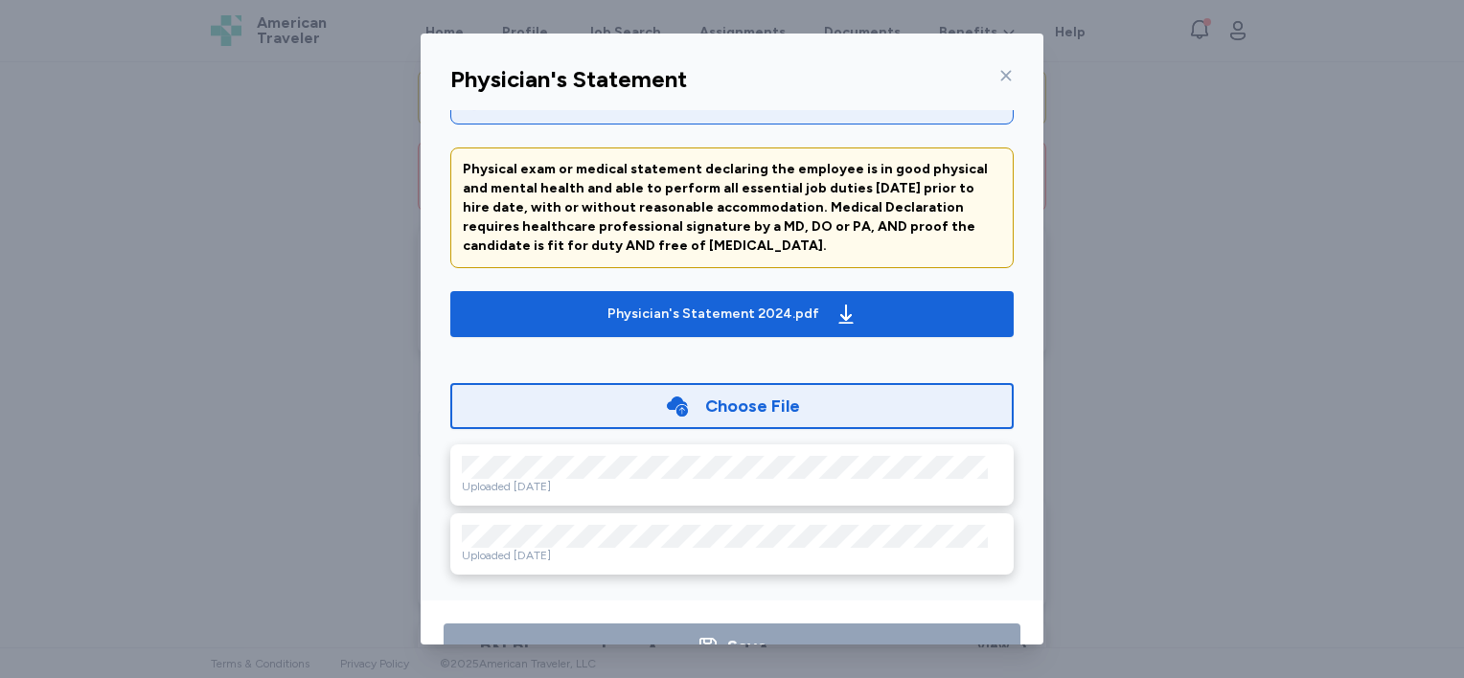
scroll to position [59, 0]
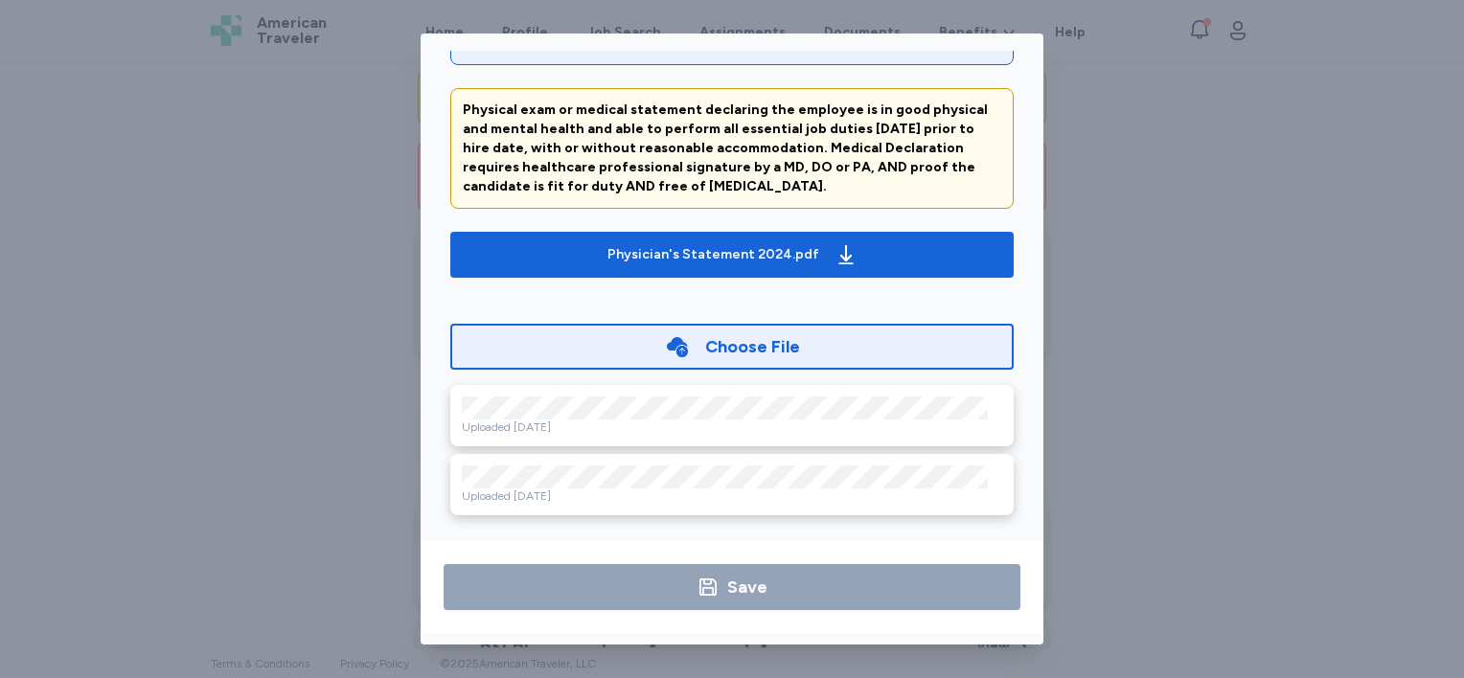
click at [590, 339] on div "Choose File" at bounding box center [731, 347] width 563 height 46
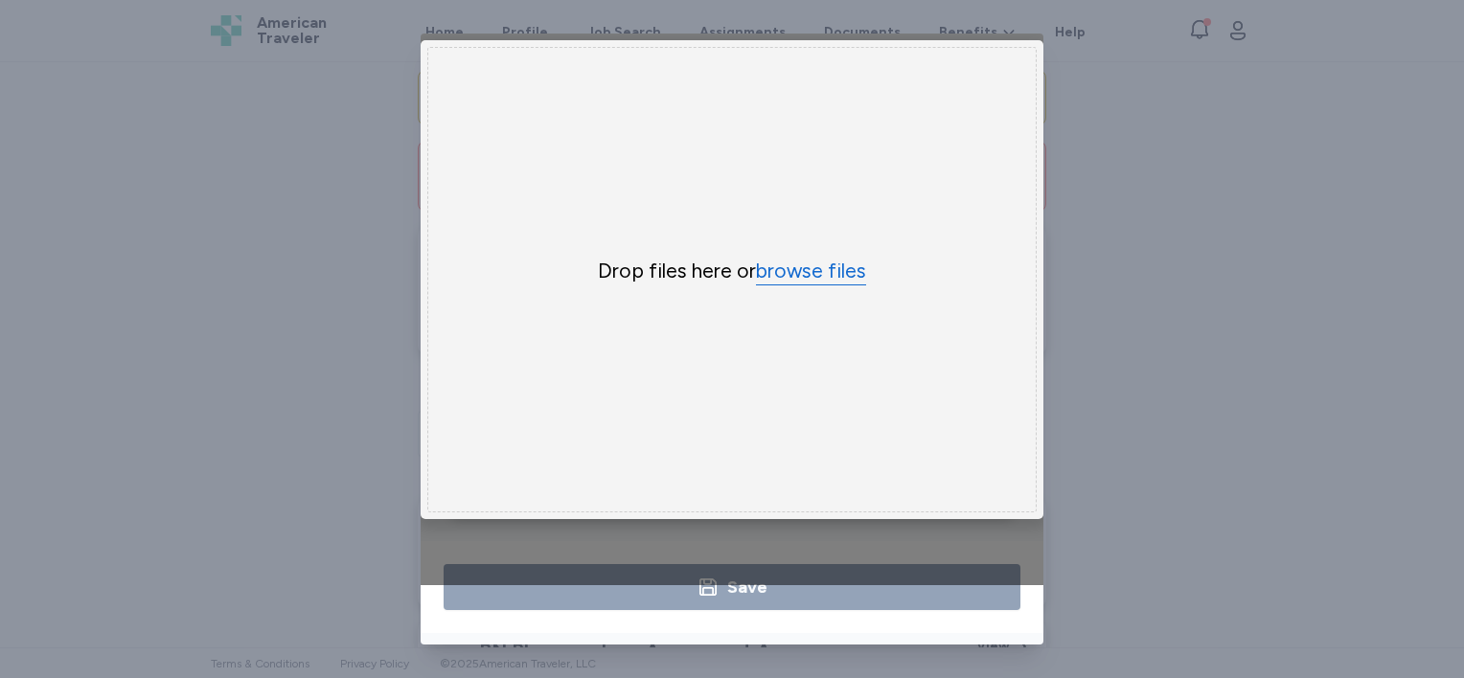
click at [805, 264] on button "browse files" at bounding box center [811, 272] width 110 height 28
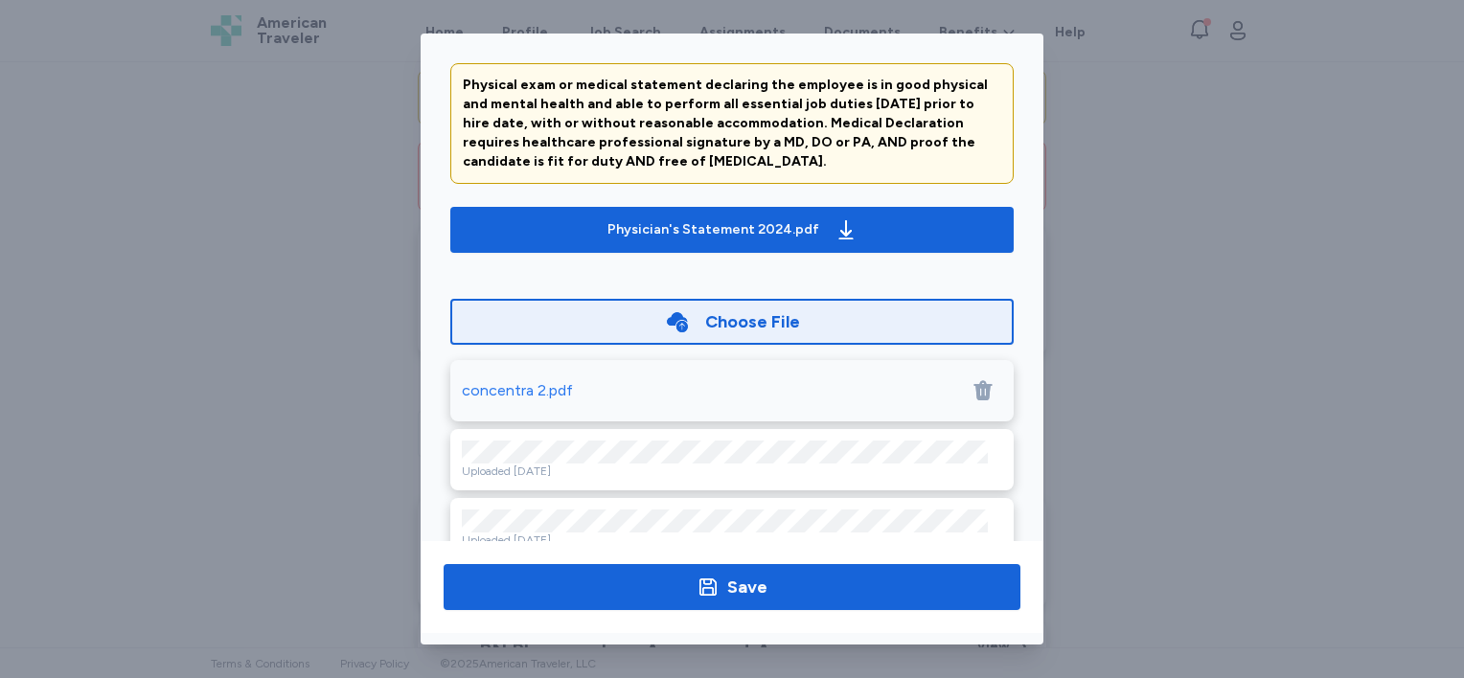
scroll to position [125, 0]
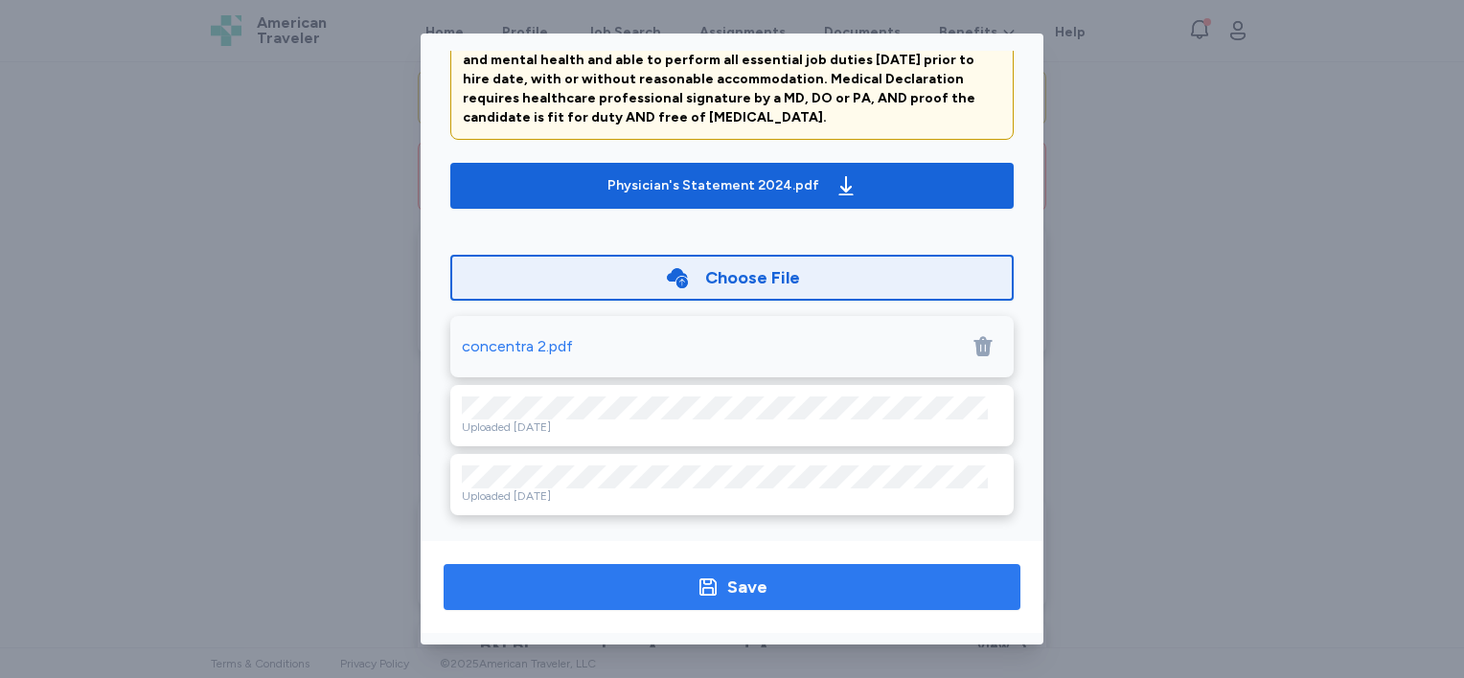
click at [575, 583] on span "Save" at bounding box center [732, 587] width 546 height 27
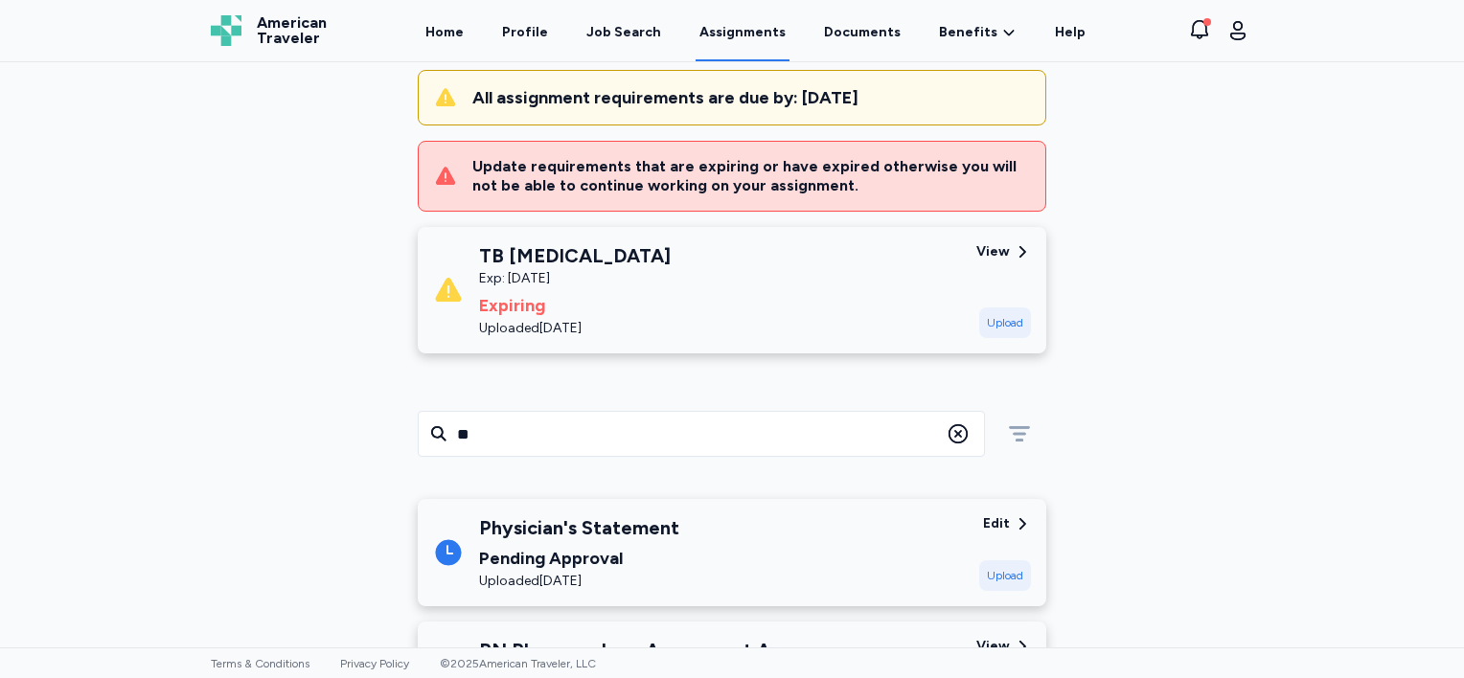
scroll to position [31, 0]
